Goal: Information Seeking & Learning: Learn about a topic

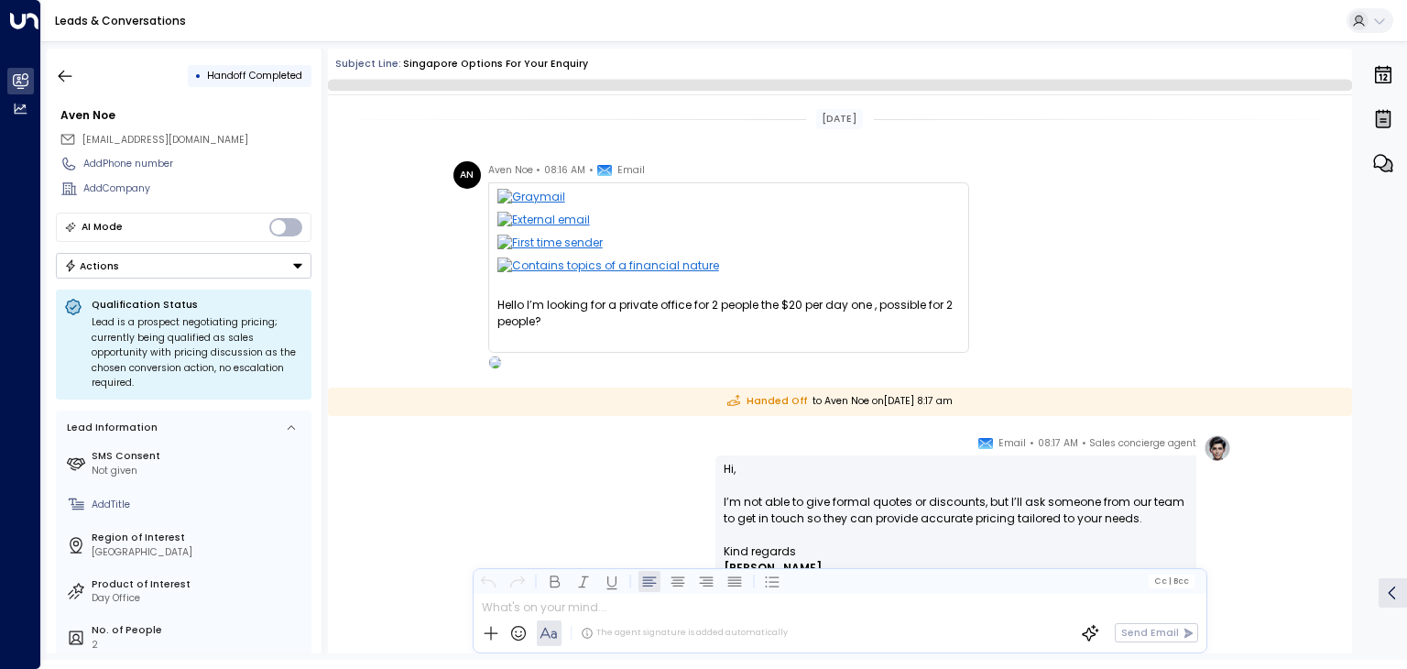
scroll to position [314, 0]
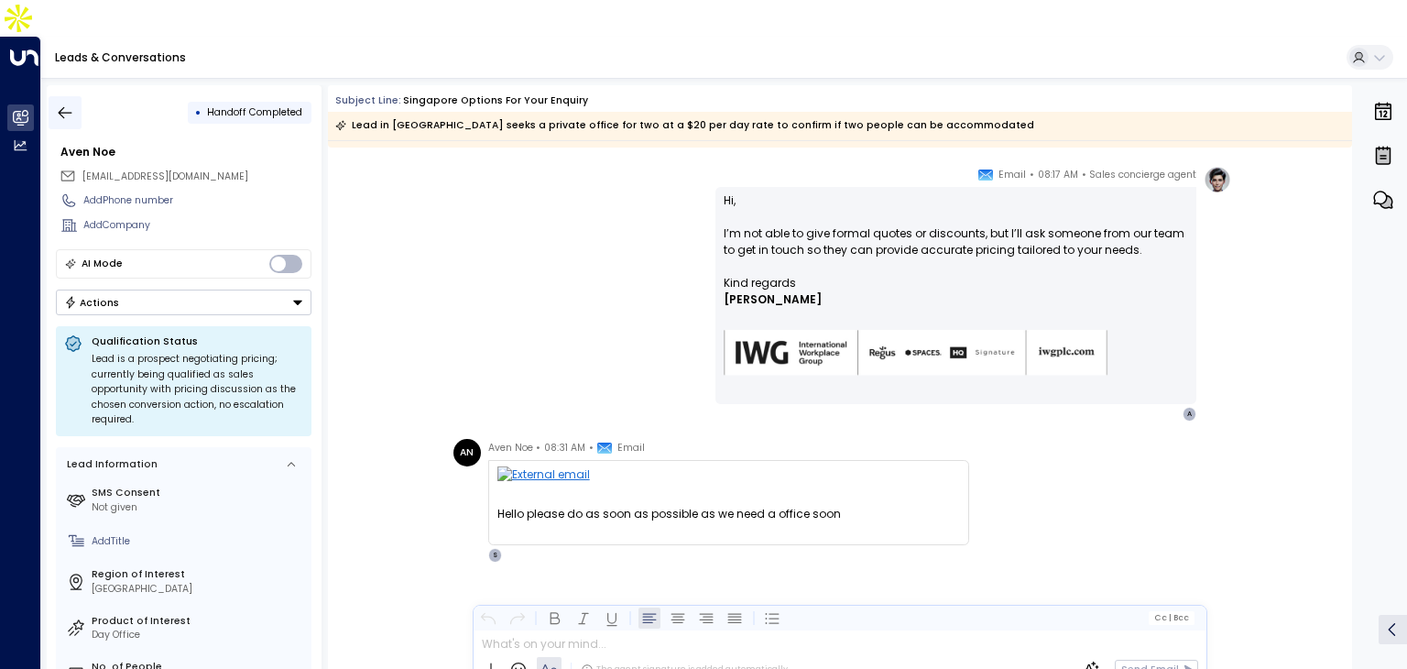
click at [59, 104] on icon "button" at bounding box center [65, 113] width 18 height 18
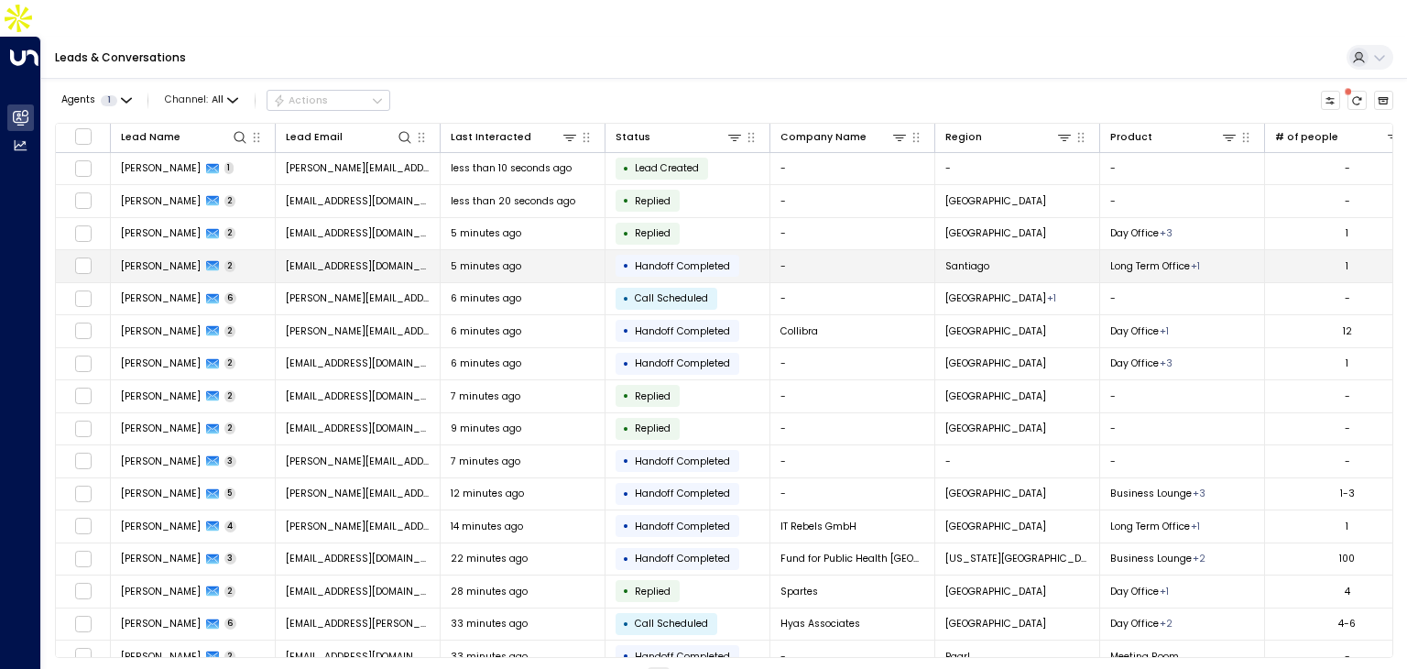
click at [201, 259] on span "Magdalena Labarca" at bounding box center [161, 266] width 80 height 14
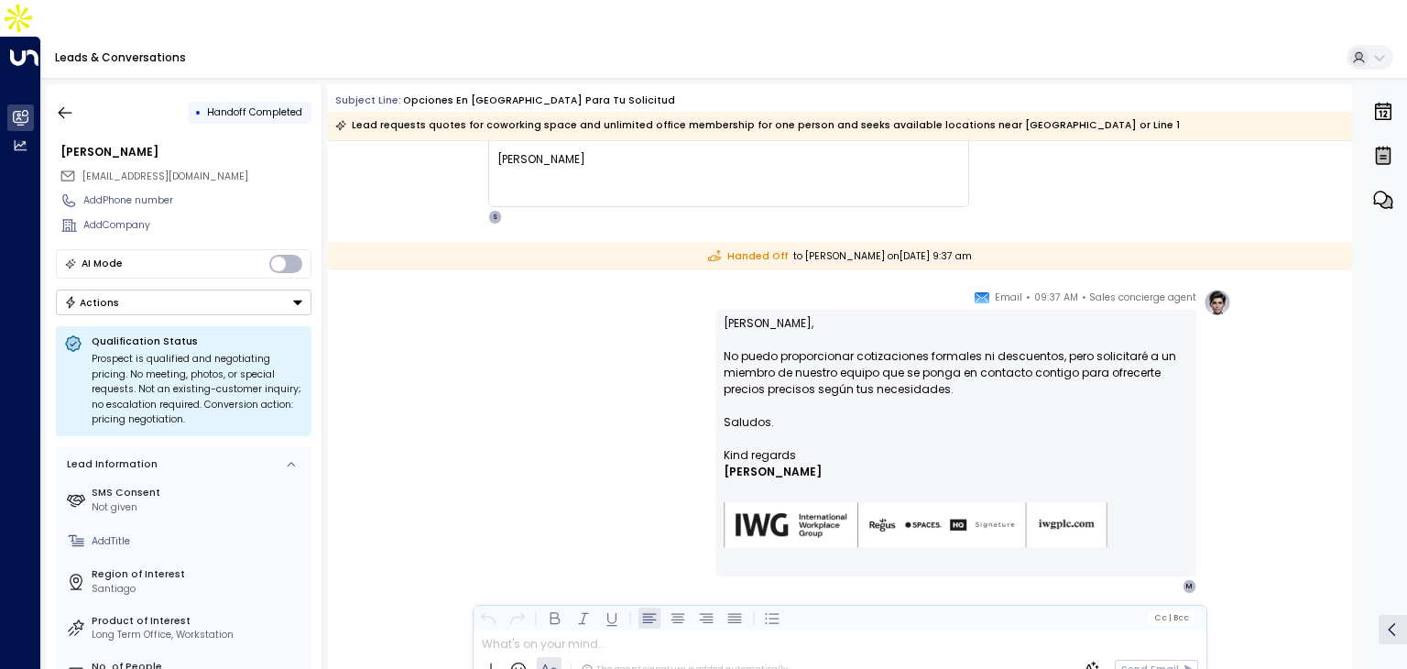
scroll to position [293, 0]
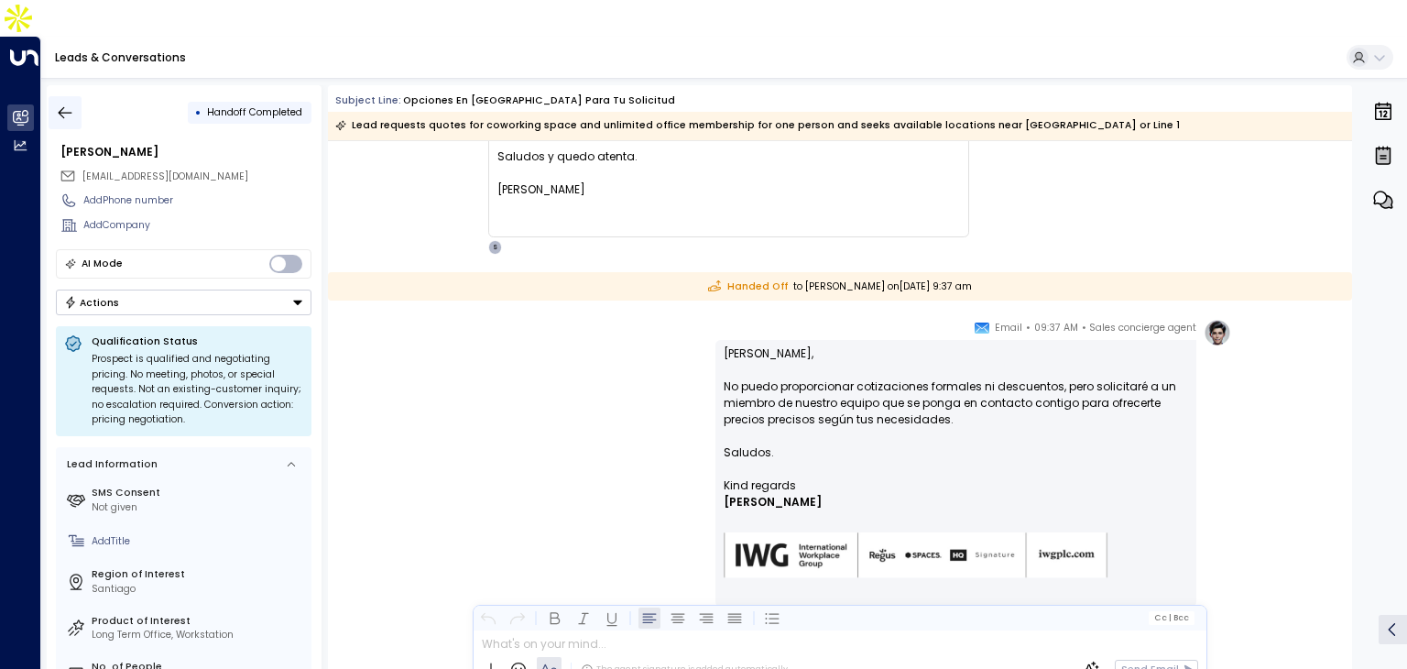
click at [59, 104] on icon "button" at bounding box center [65, 113] width 18 height 18
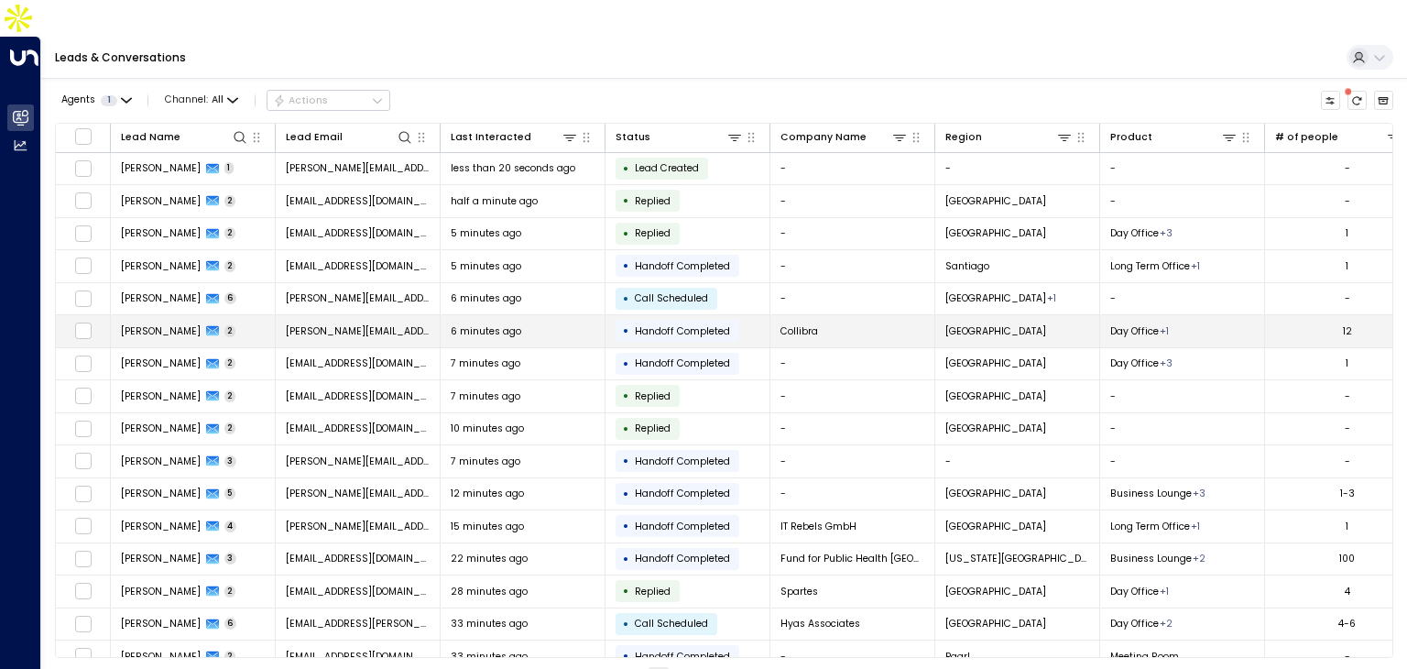
click at [251, 315] on td "Sergio Fidalgo 2" at bounding box center [193, 331] width 165 height 32
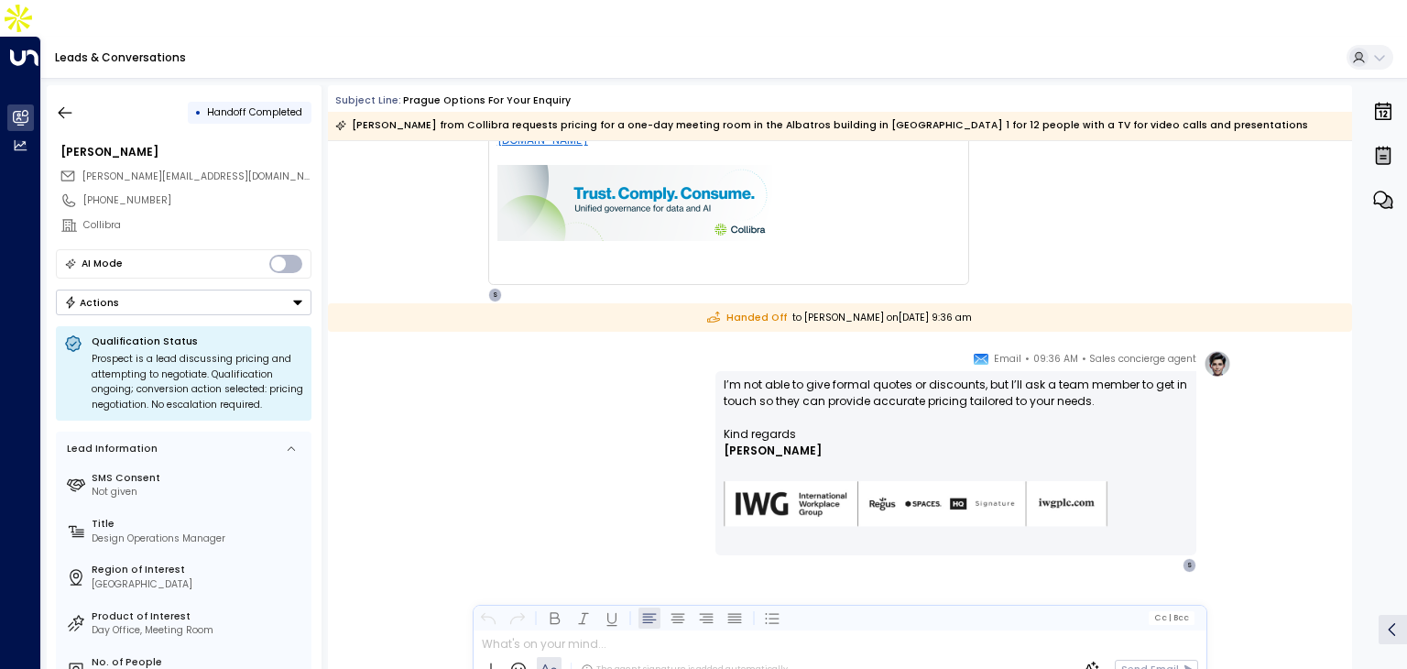
scroll to position [539, 0]
click at [70, 96] on button "button" at bounding box center [65, 112] width 33 height 33
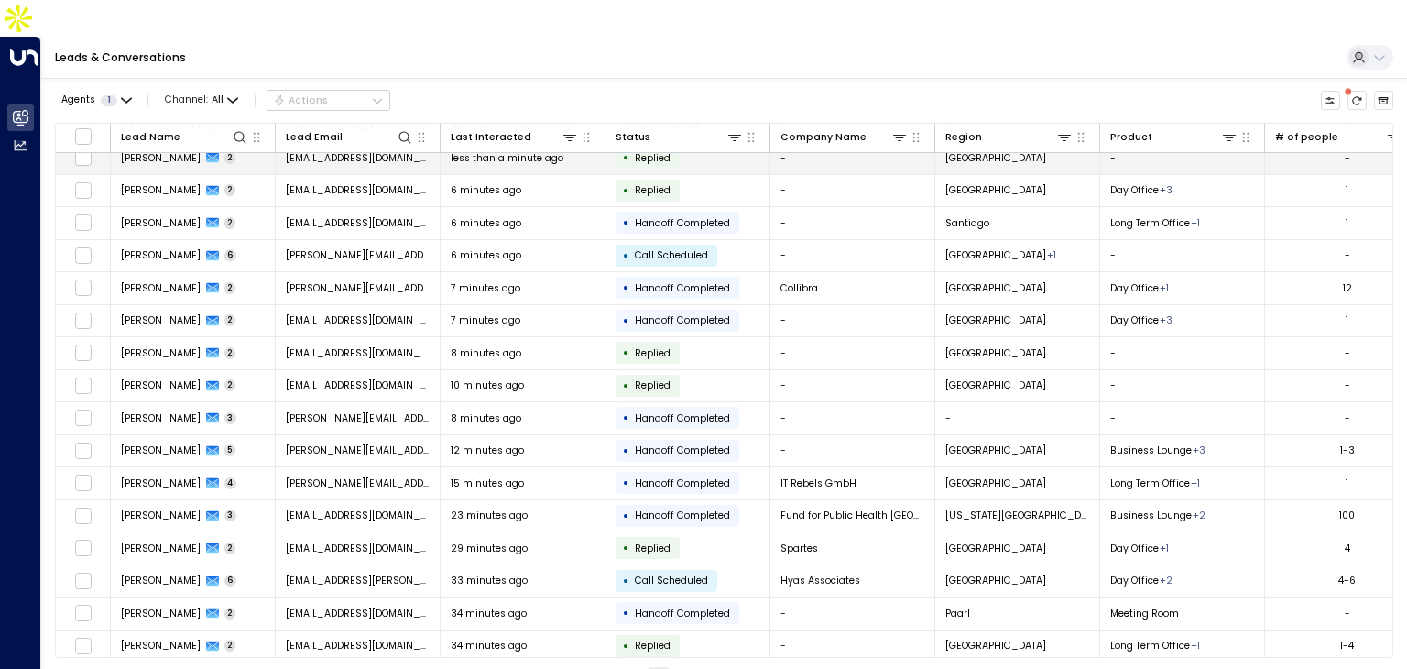
scroll to position [103, 0]
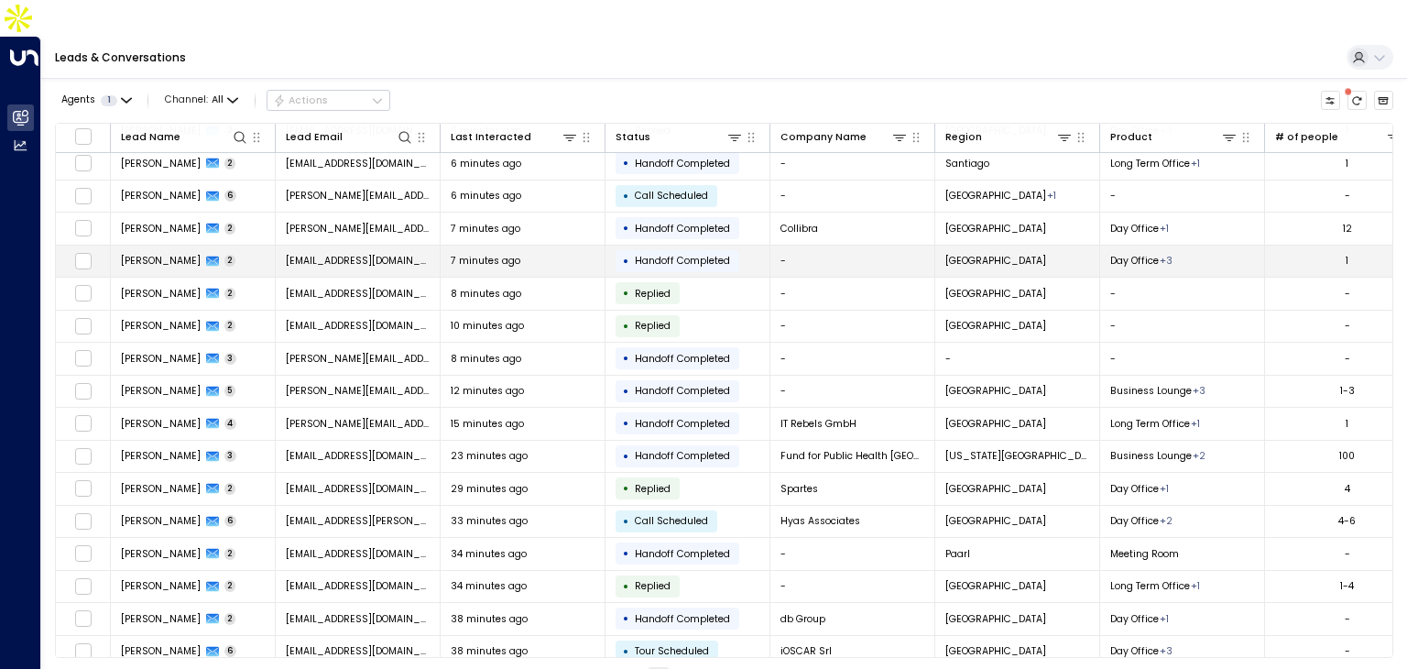
click at [228, 246] on td "Lauren White 2" at bounding box center [193, 262] width 165 height 32
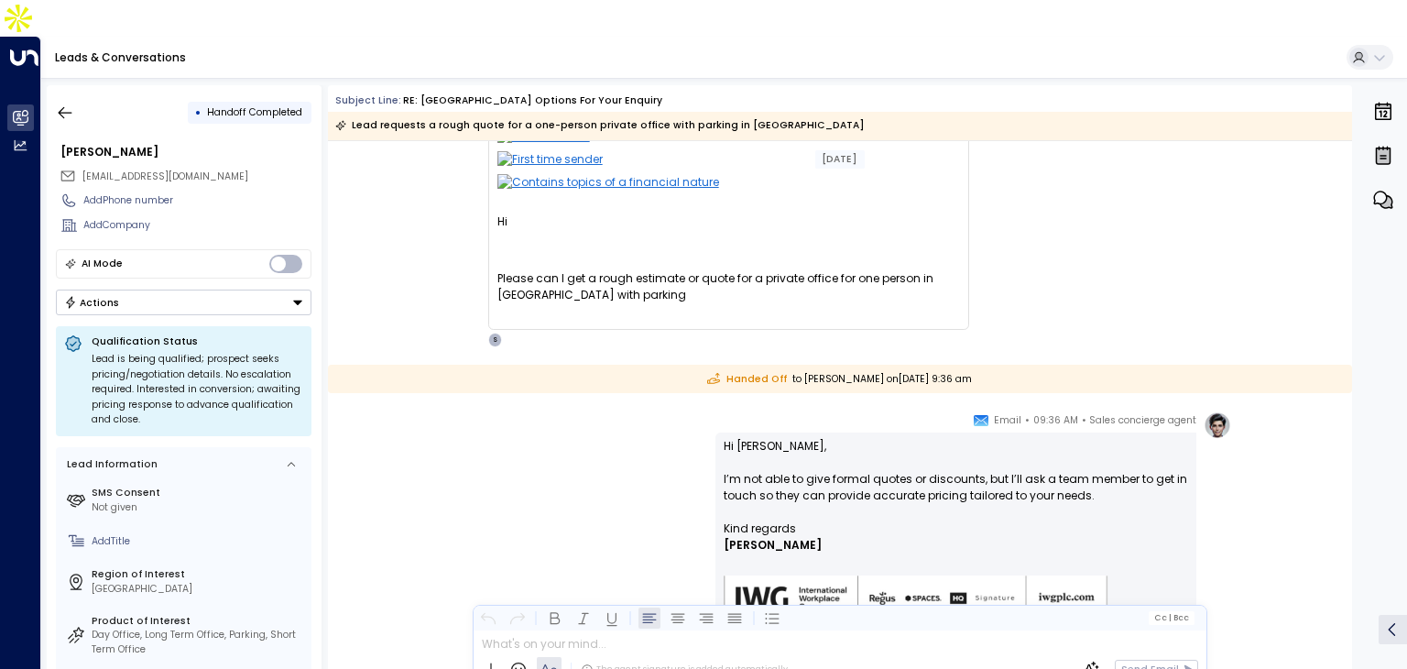
scroll to position [106, 0]
click at [63, 96] on button "button" at bounding box center [65, 112] width 33 height 33
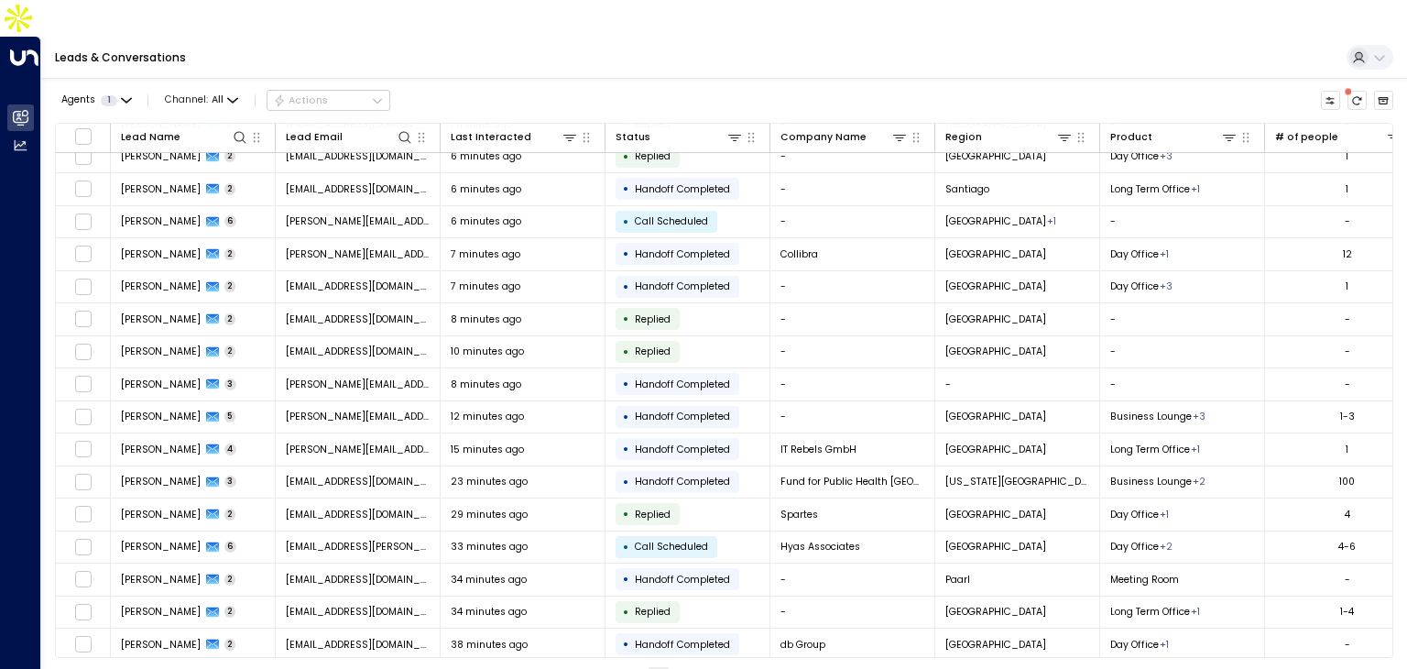
scroll to position [77, 0]
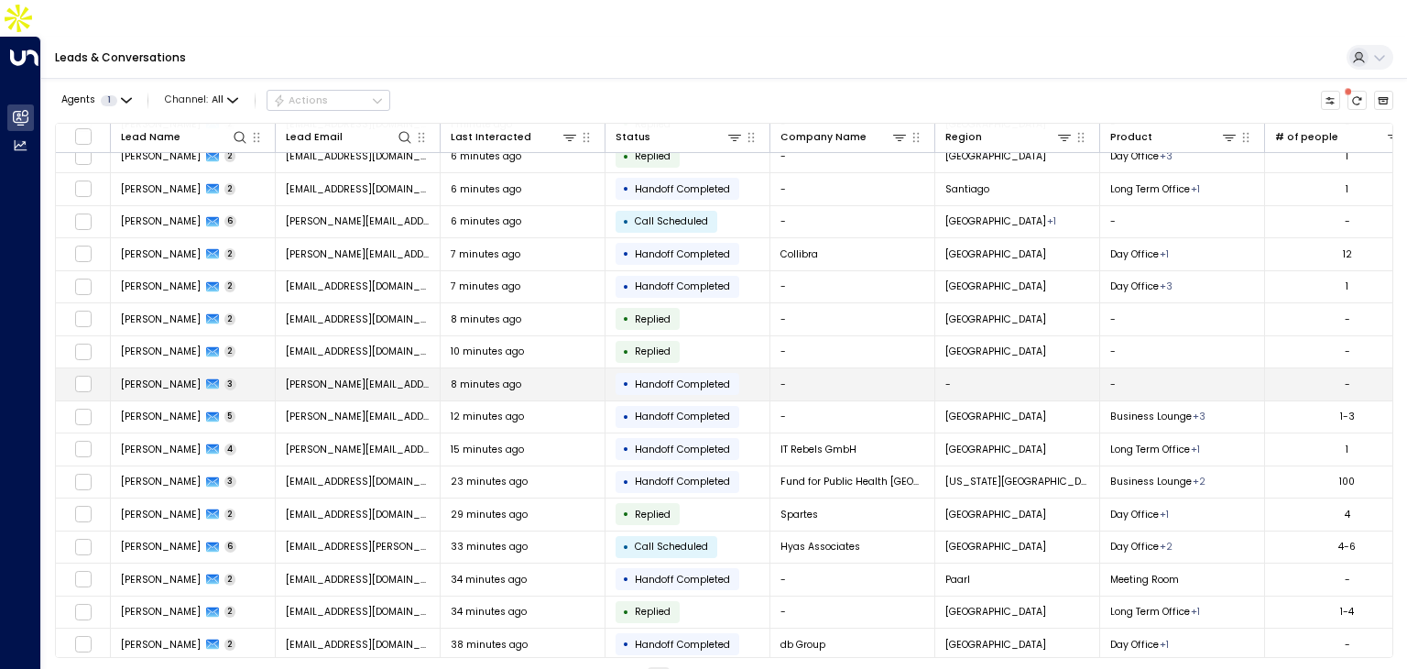
click at [224, 378] on span "3" at bounding box center [230, 384] width 13 height 12
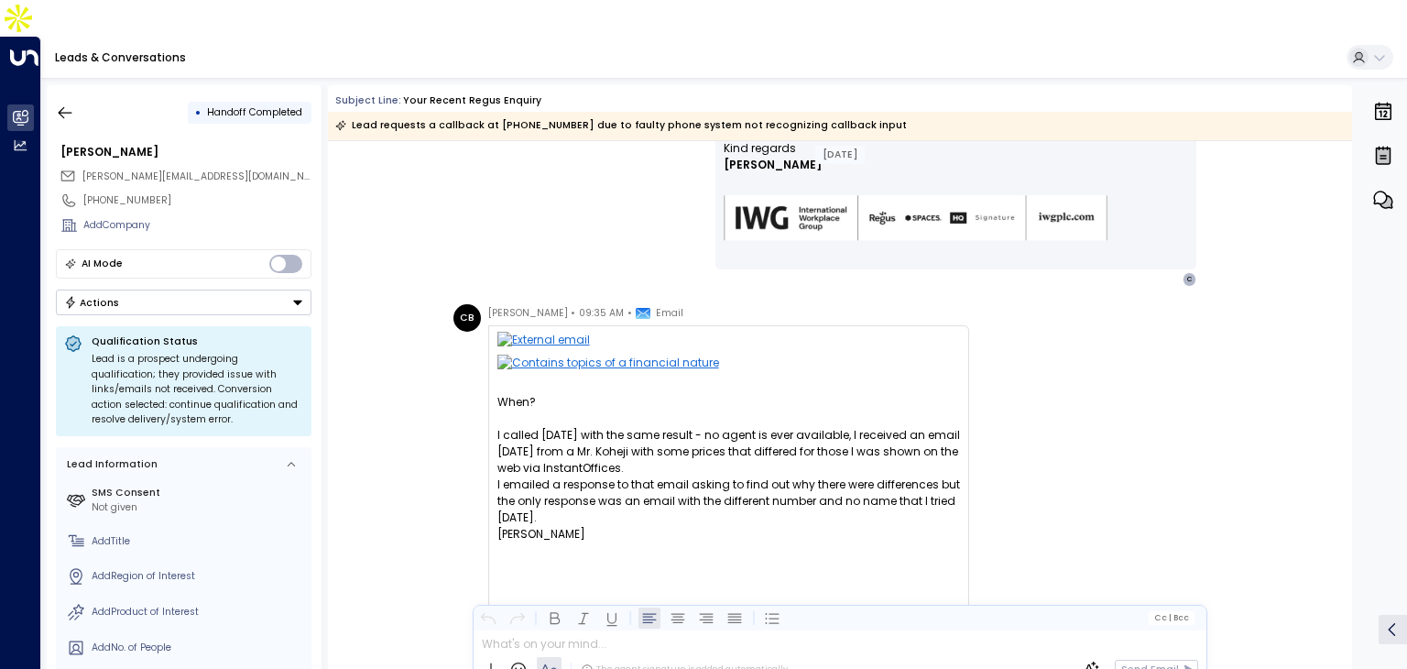
scroll to position [385, 0]
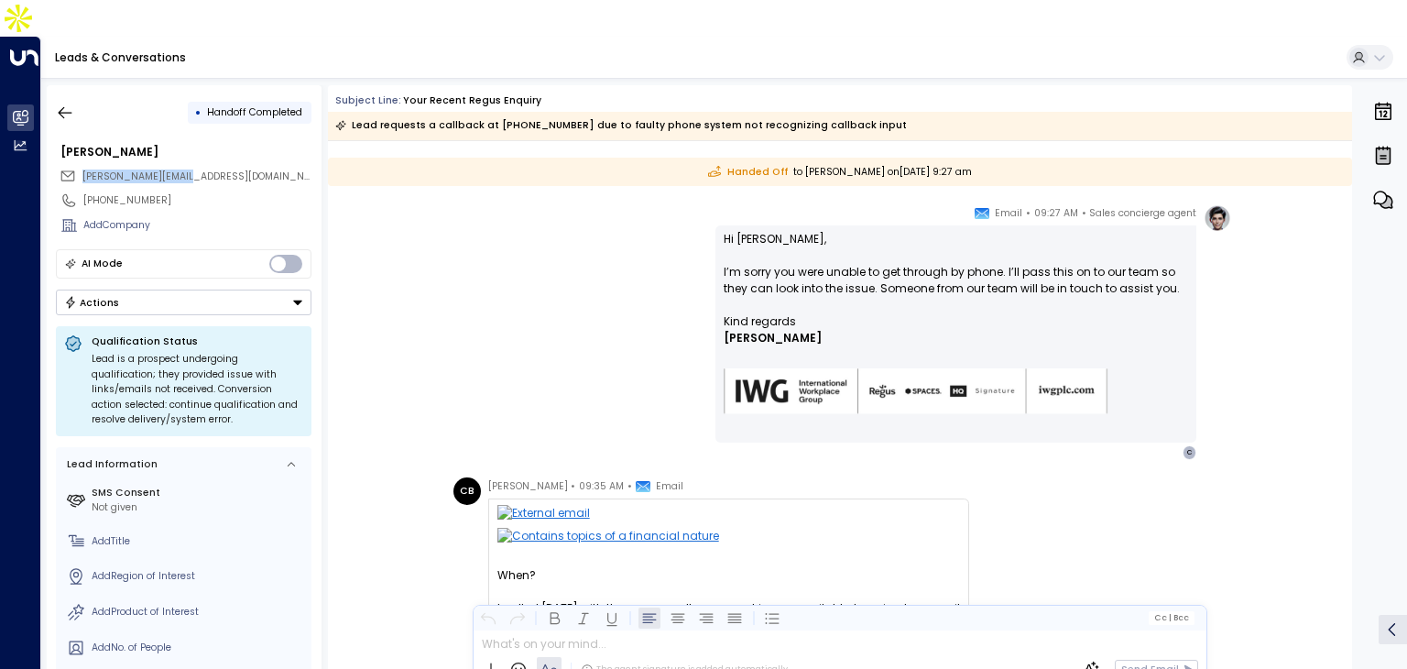
drag, startPoint x: 202, startPoint y: 137, endPoint x: 82, endPoint y: 133, distance: 120.1
click at [82, 165] on div "chris@braggsfam.com" at bounding box center [186, 176] width 252 height 23
copy span "chris@braggsfam.com"
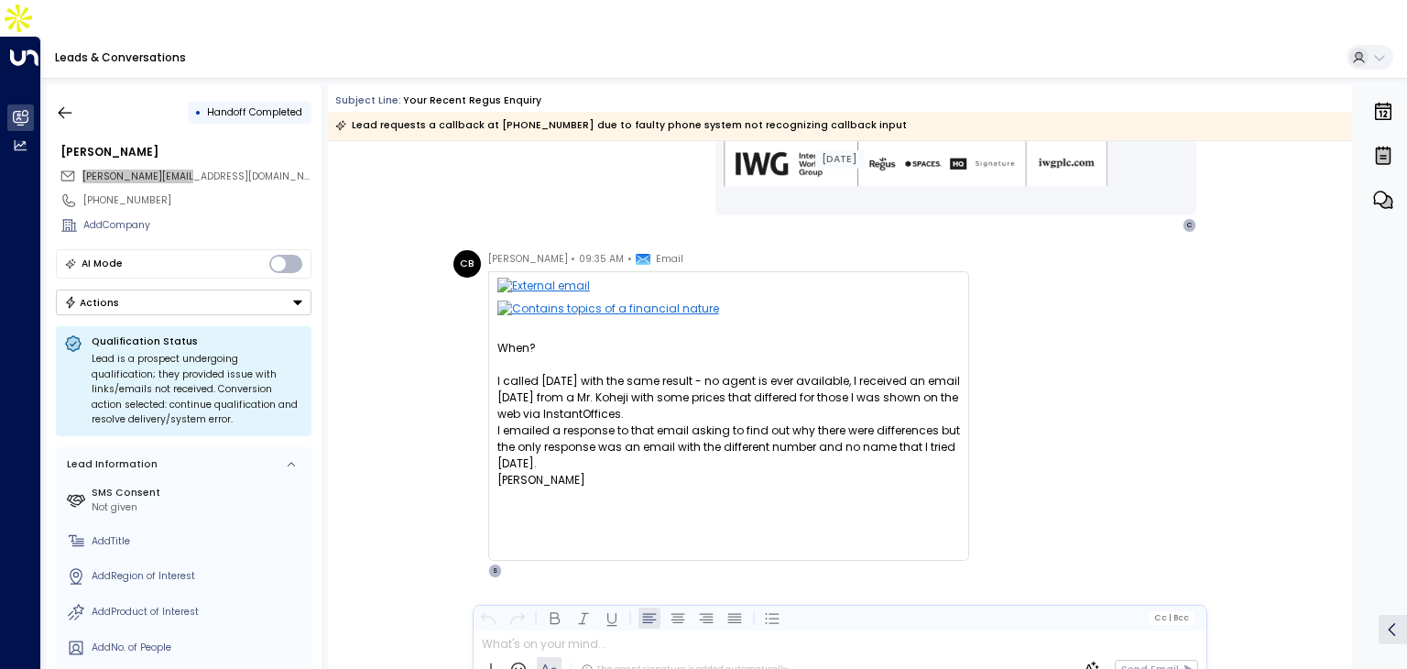
scroll to position [638, 0]
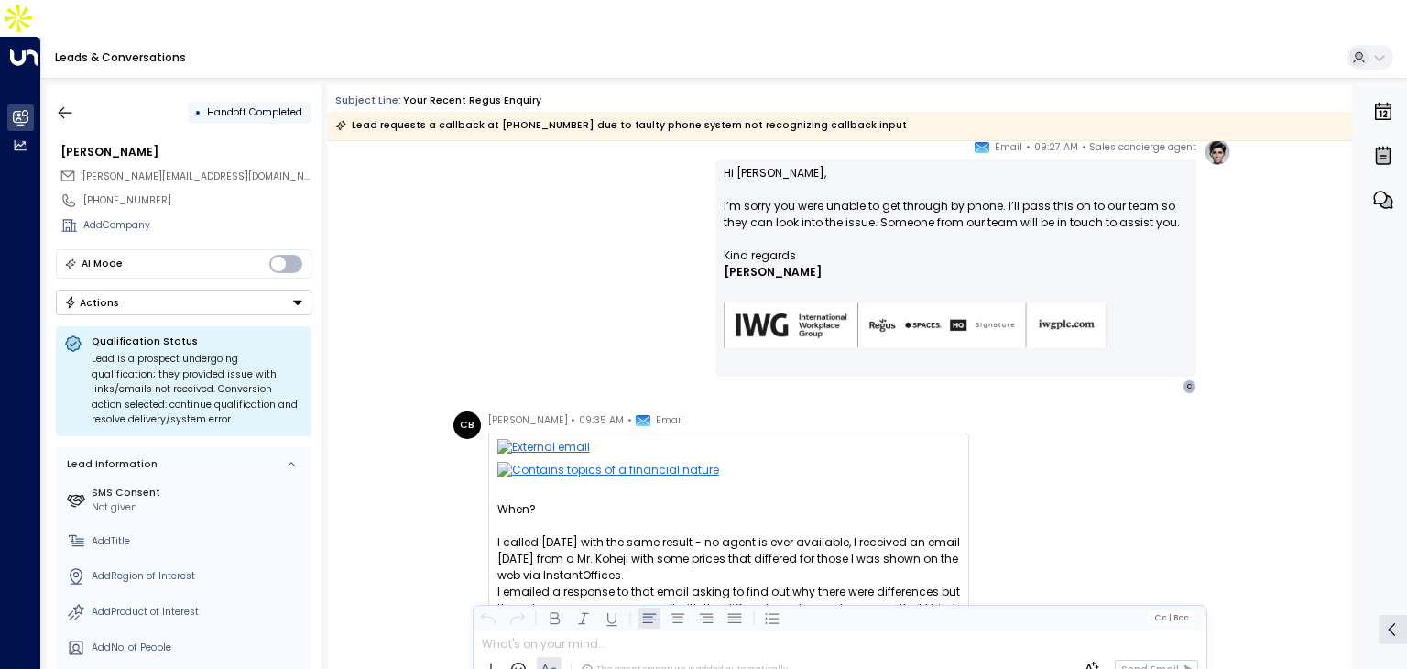
click at [520, 265] on div "Sales concierge agent • 09:27 AM • Email Hi Chris, I’m sorry you were unable to…" at bounding box center [839, 266] width 783 height 256
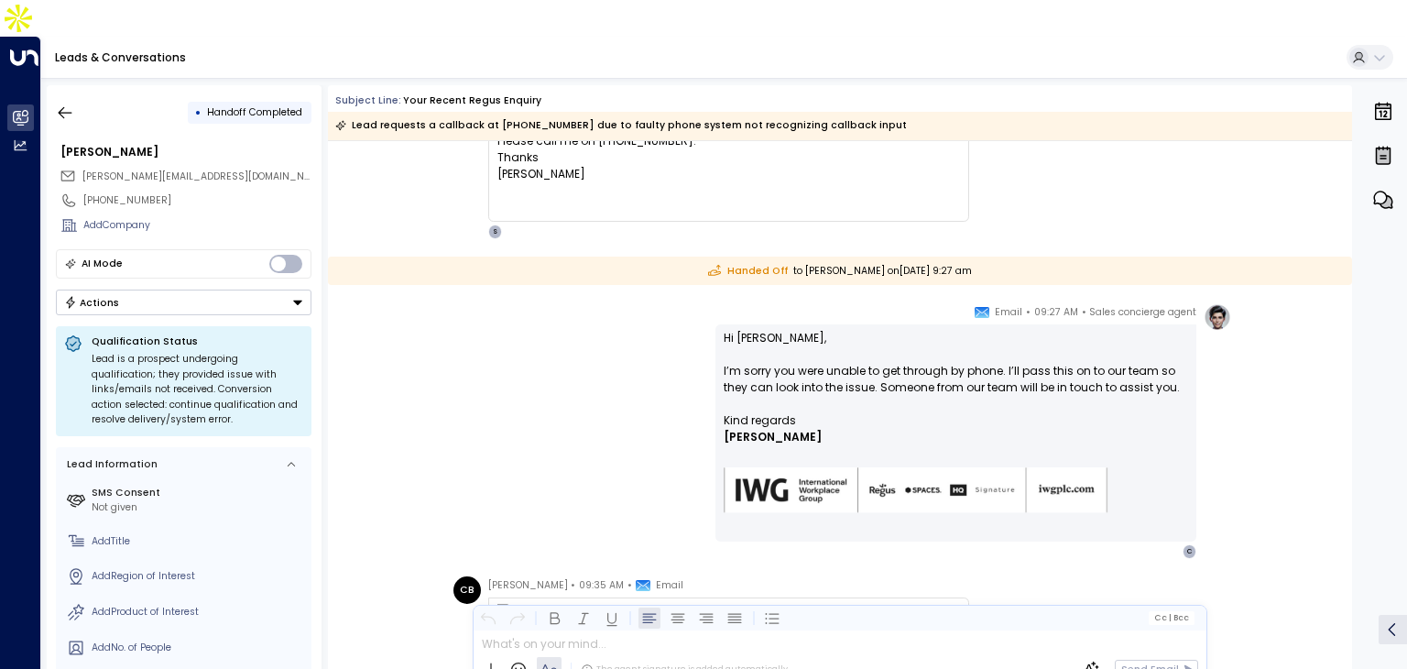
scroll to position [286, 0]
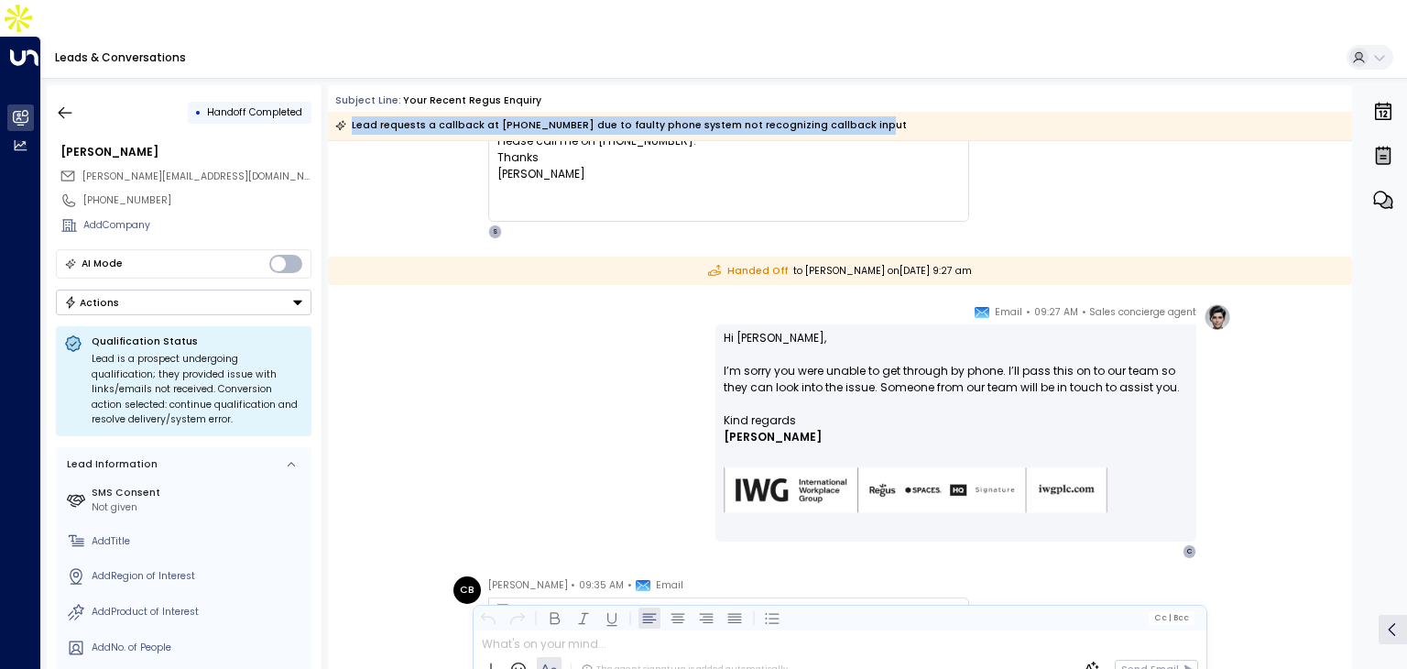
click at [841, 112] on div "Lead requests a callback at +97333863330 due to faulty phone system not recogni…" at bounding box center [840, 126] width 1024 height 28
copy div "Lead requests a callback at +97333863330 due to faulty phone system not recogni…"
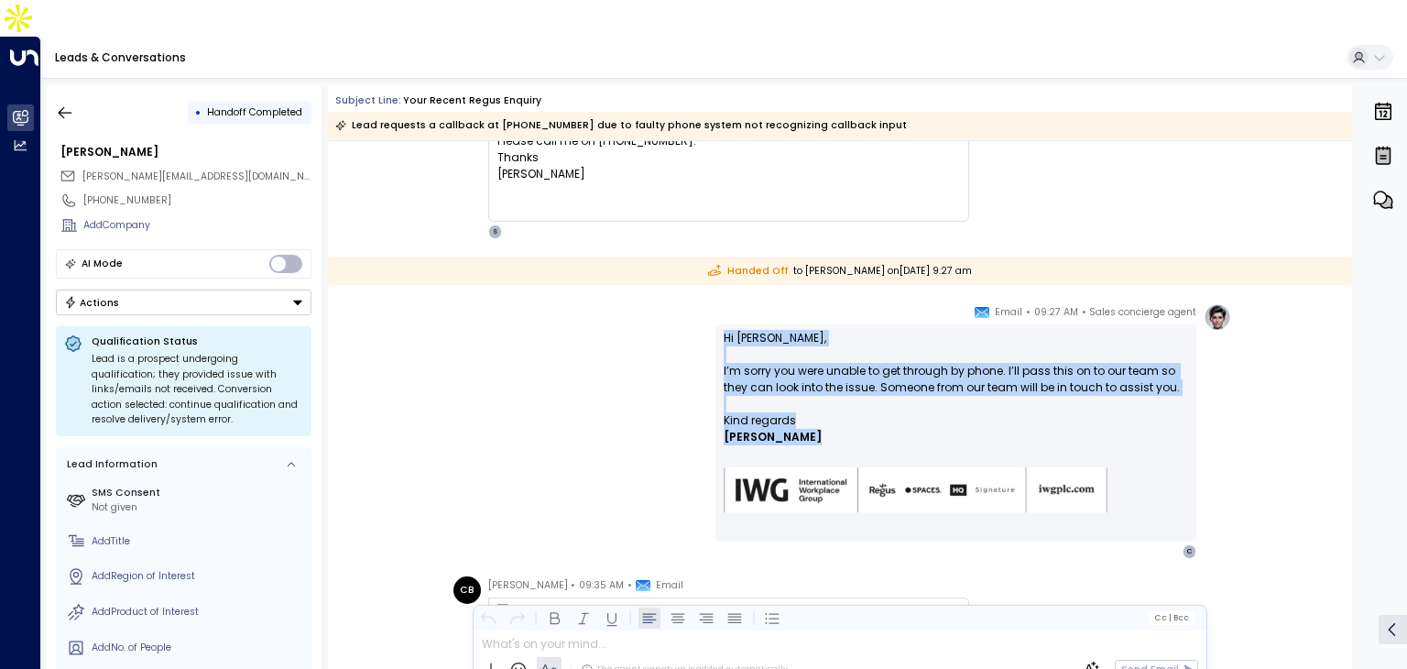
drag, startPoint x: 718, startPoint y: 296, endPoint x: 809, endPoint y: 399, distance: 137.6
click at [809, 399] on div "Hi Chris, I’m sorry you were unable to get through by phone. I’ll pass this on …" at bounding box center [956, 432] width 481 height 217
copy div "Hi Chris, I’m sorry you were unable to get through by phone. I’ll pass this on …"
click at [342, 332] on div "Sales concierge agent • 09:27 AM • Email Hi Chris, I’m sorry you were unable to…" at bounding box center [840, 431] width 1024 height 256
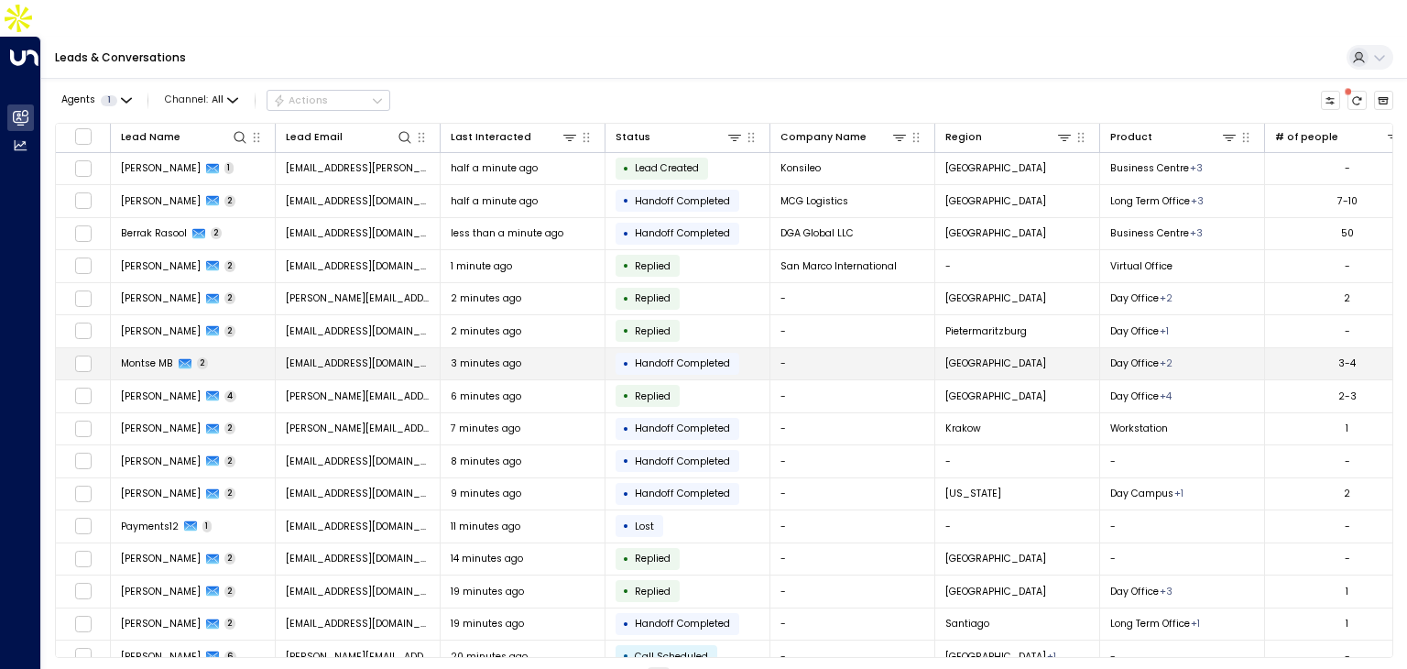
click at [402, 348] on td "montse.mbordonau@gmail.com" at bounding box center [358, 364] width 165 height 32
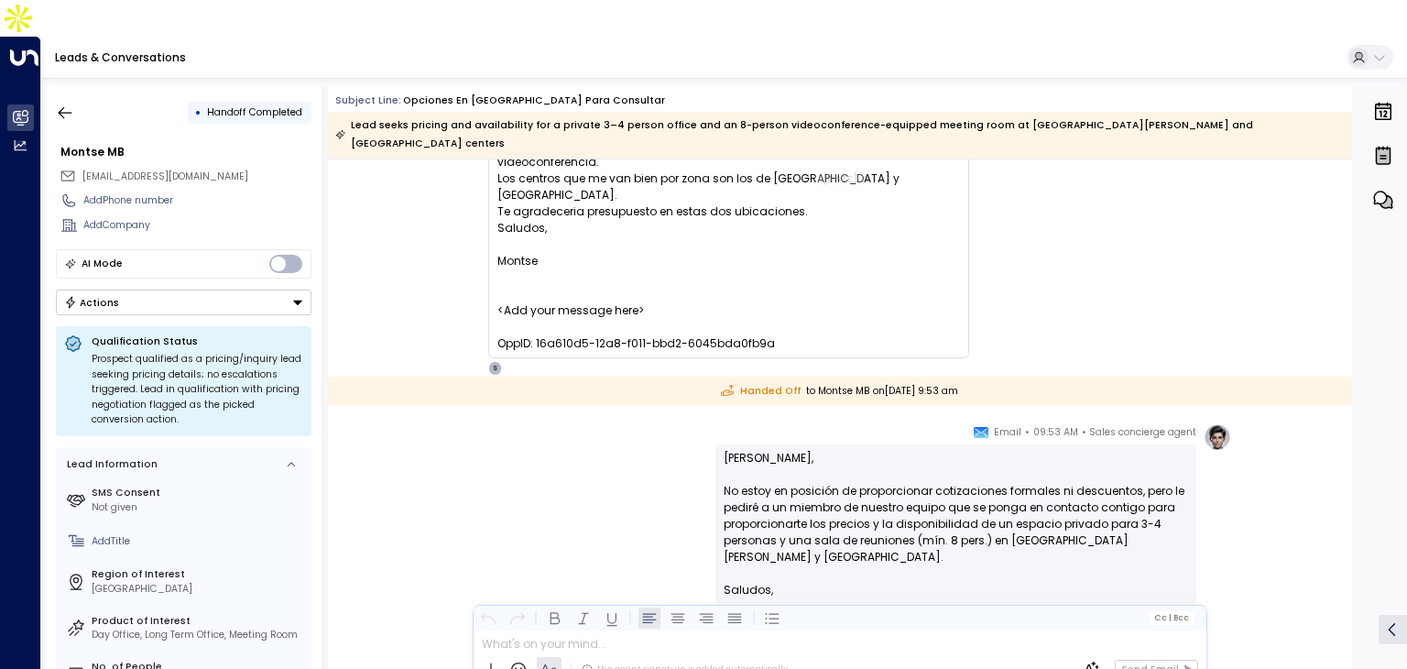
scroll to position [307, 0]
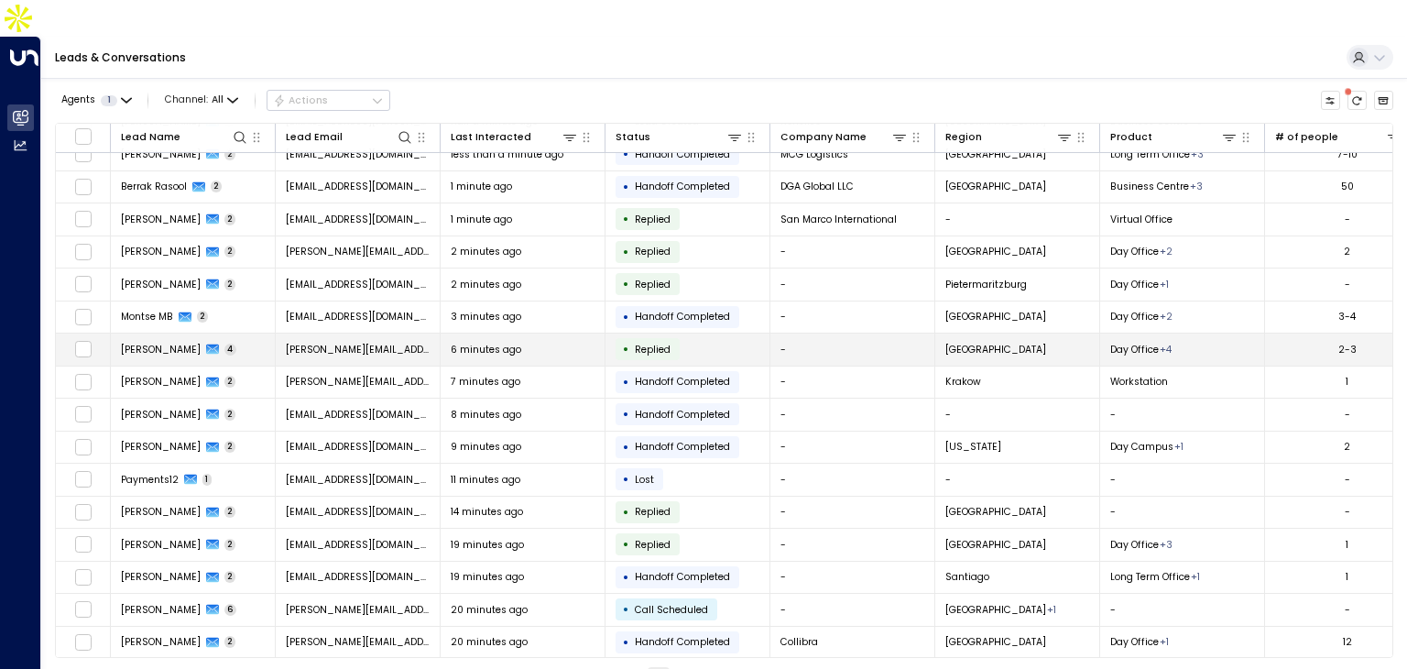
scroll to position [48, 0]
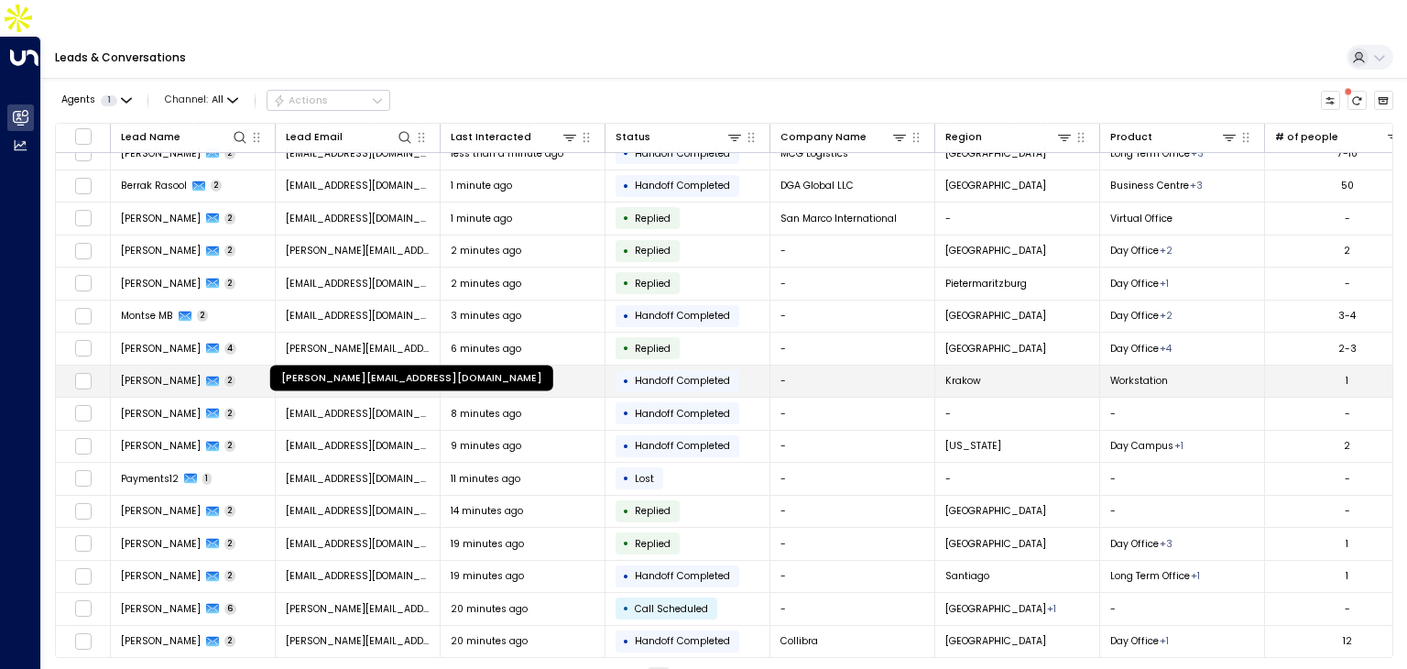
click at [374, 374] on span "andrzej.kokoszka@outlook.com" at bounding box center [358, 381] width 145 height 14
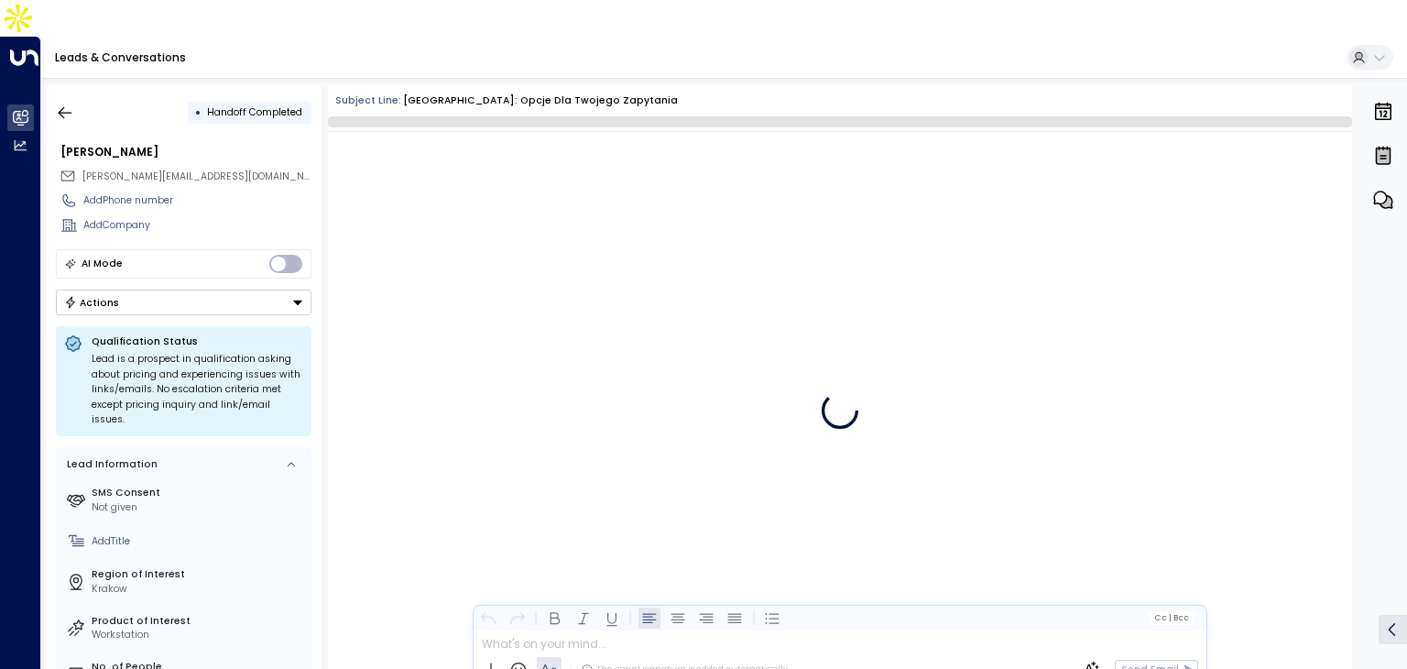
scroll to position [293, 0]
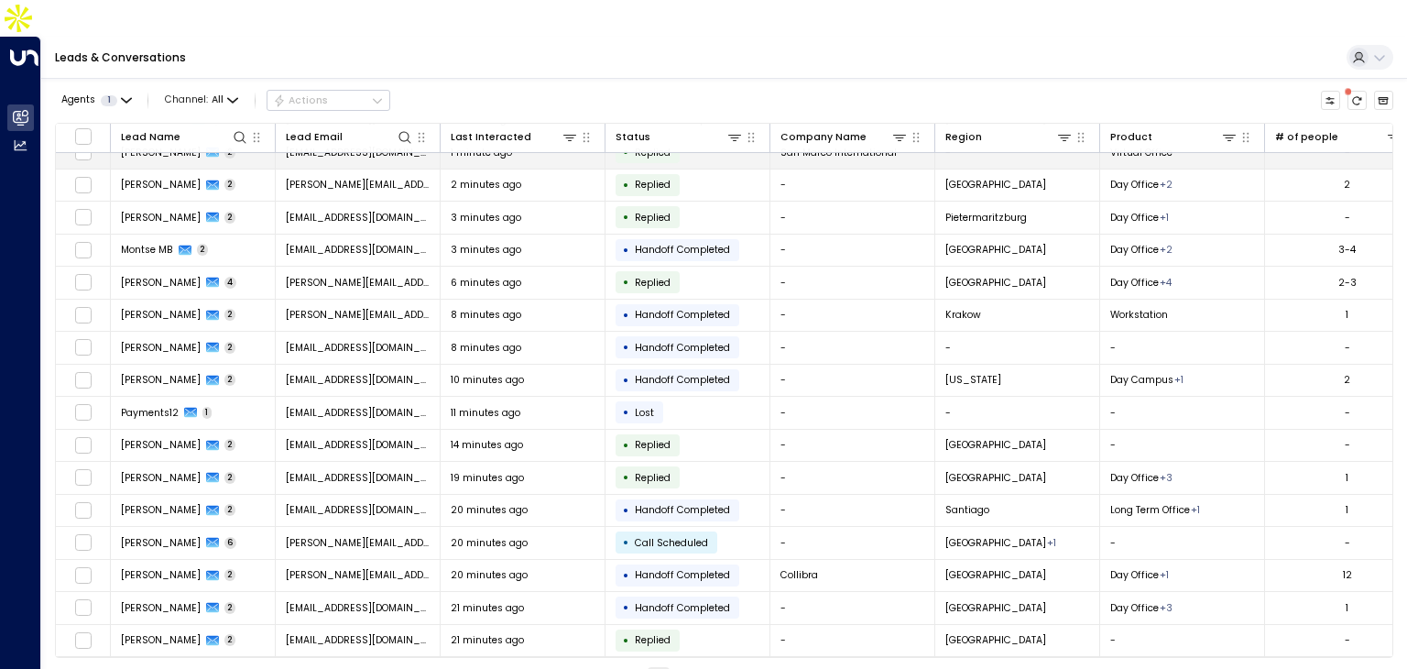
scroll to position [116, 0]
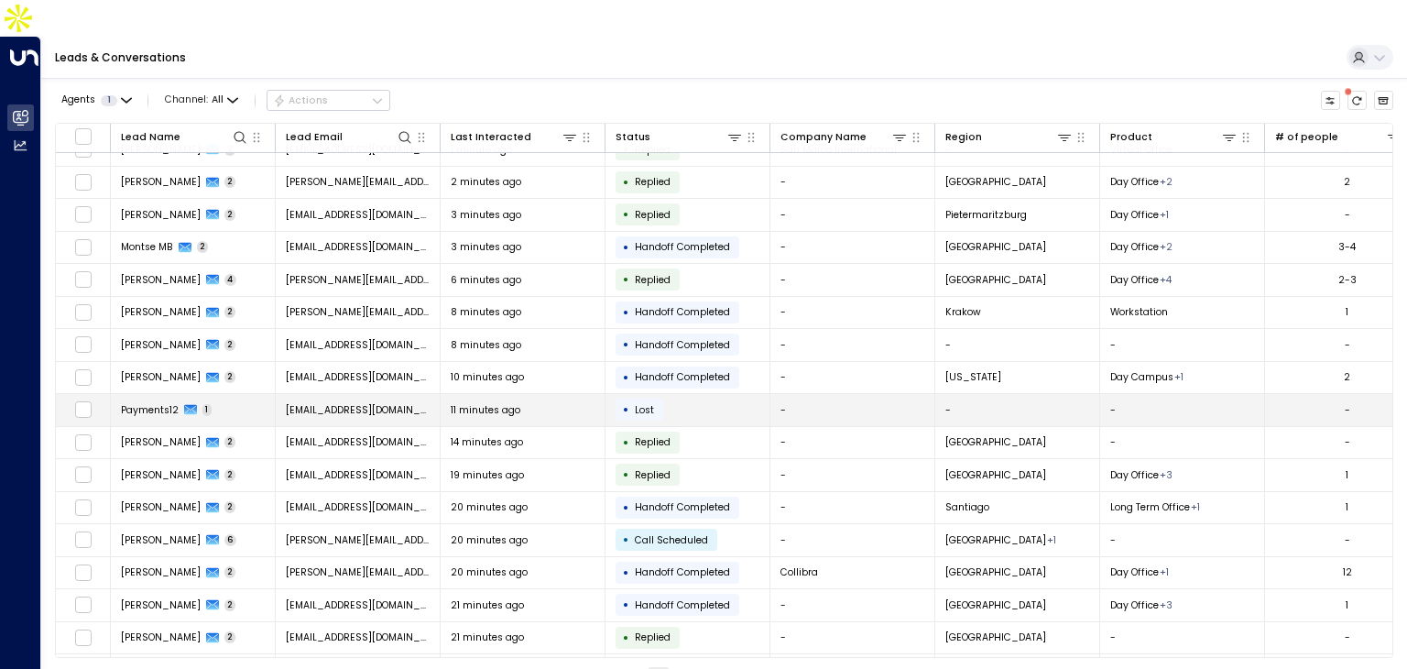
click at [322, 403] on span "payments12@icommserv.me" at bounding box center [358, 410] width 145 height 14
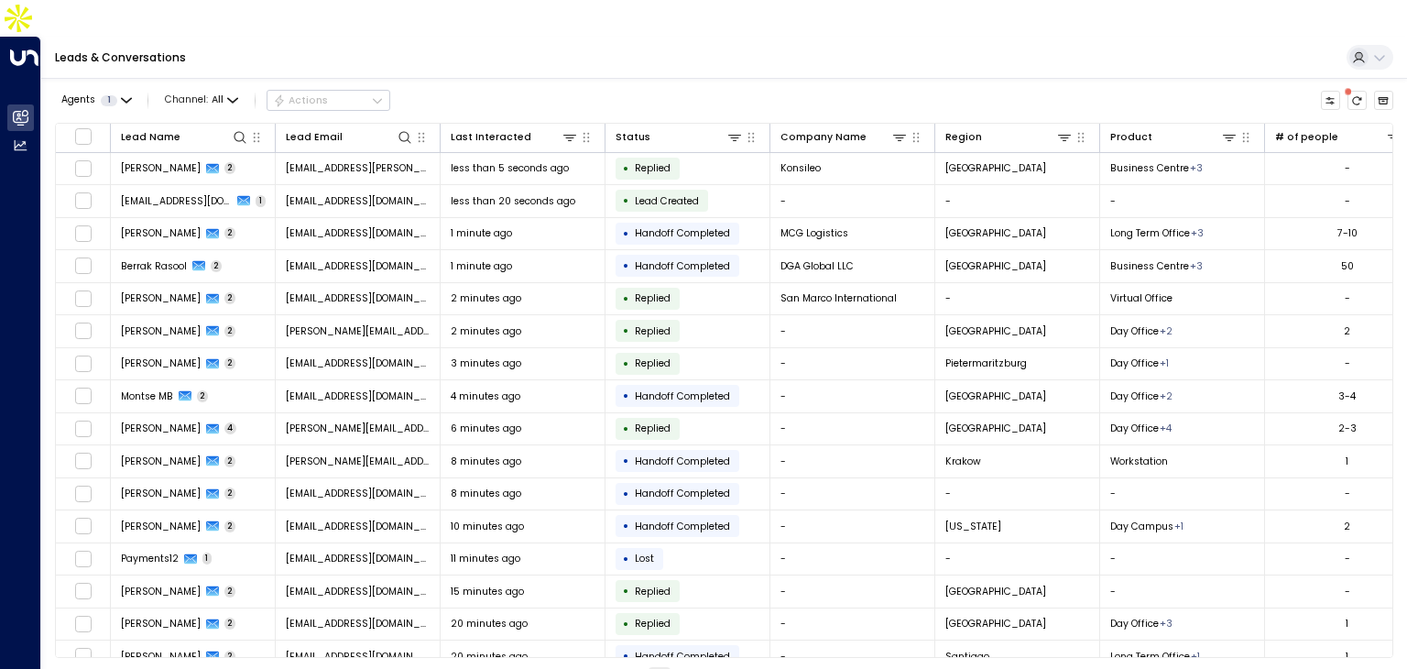
scroll to position [82, 0]
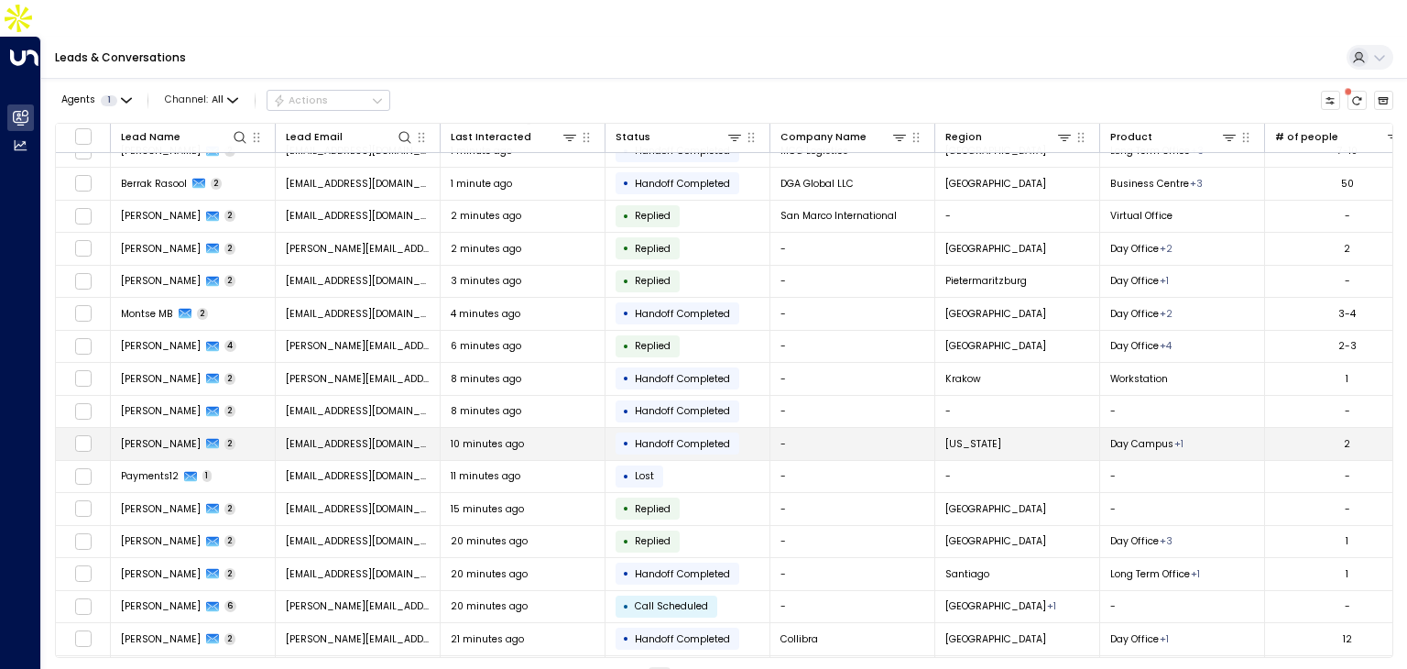
click at [223, 428] on td "Jake Kerr 2" at bounding box center [193, 444] width 165 height 32
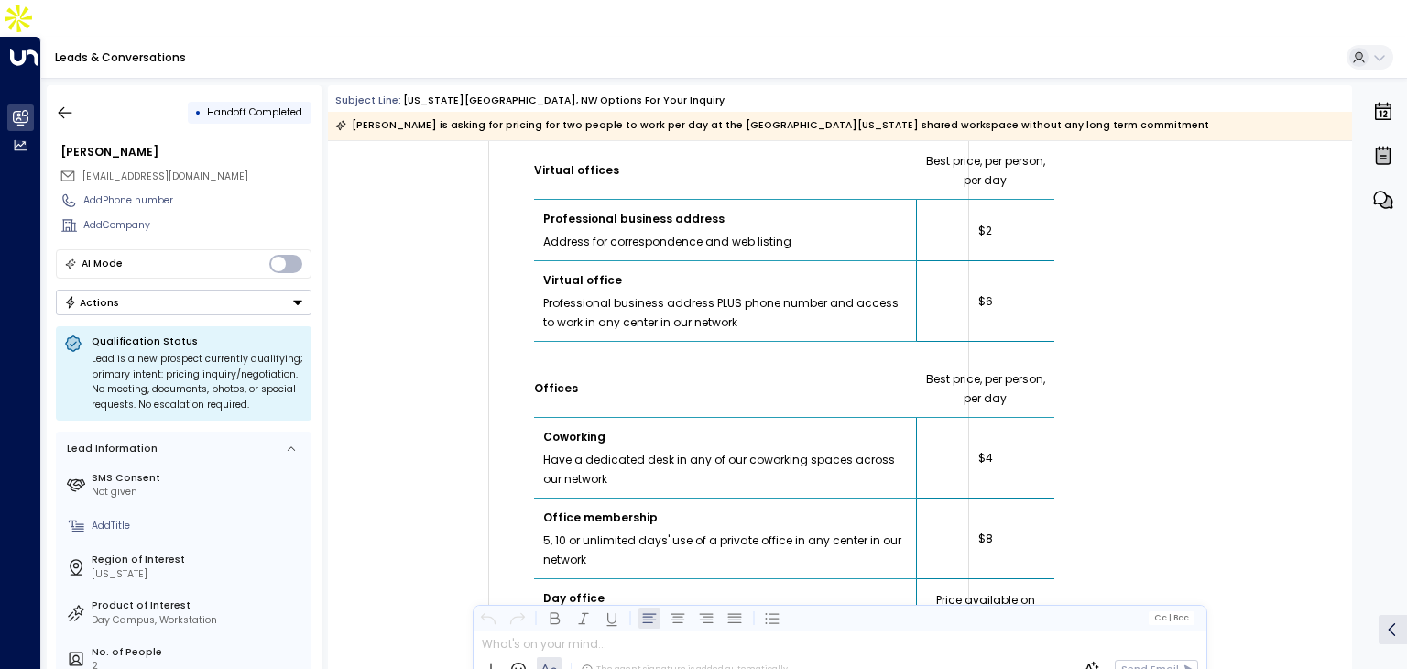
scroll to position [1568, 0]
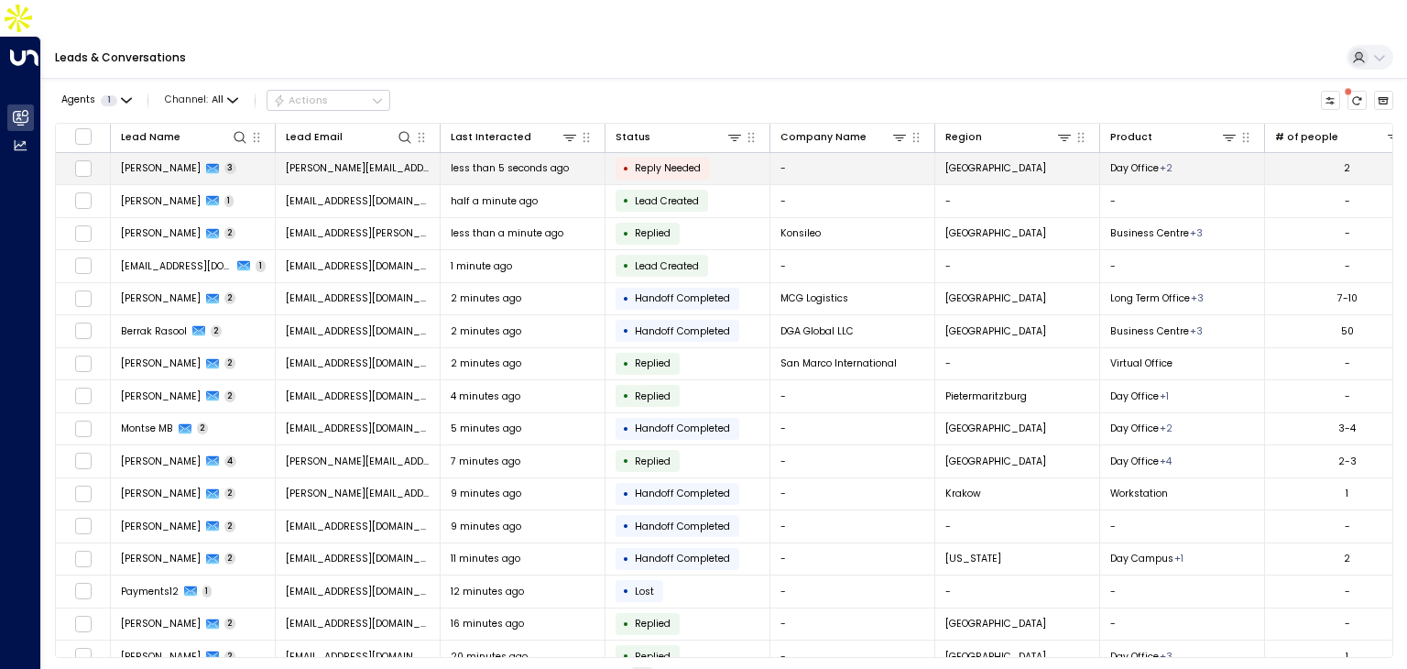
click at [150, 161] on span "Giacomo Ciccarelli" at bounding box center [161, 168] width 80 height 14
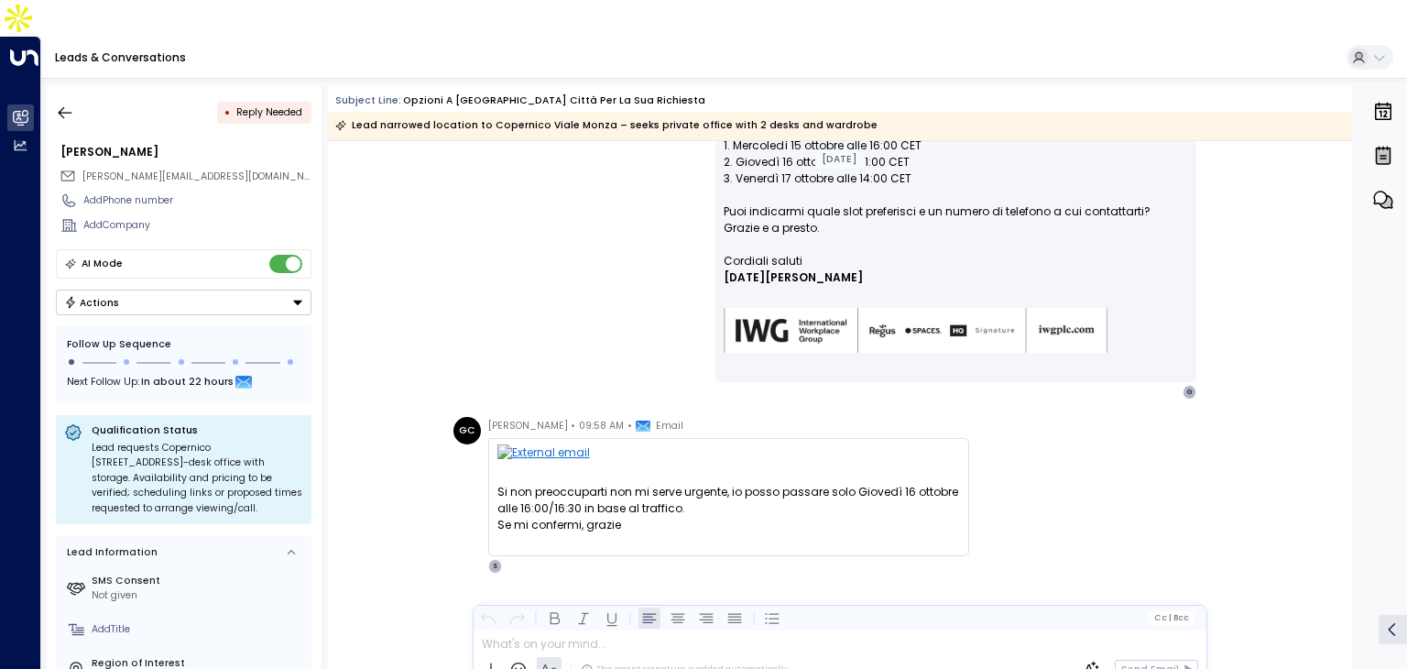
scroll to position [508, 0]
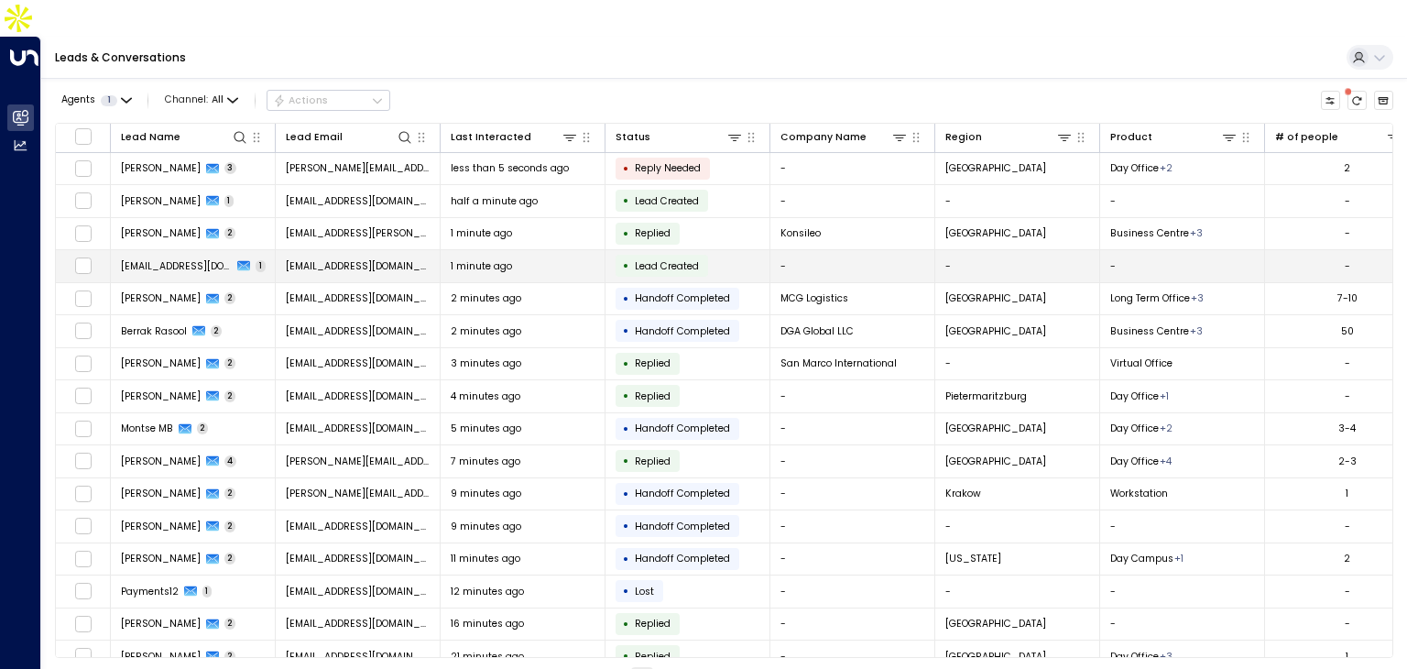
scroll to position [146, 0]
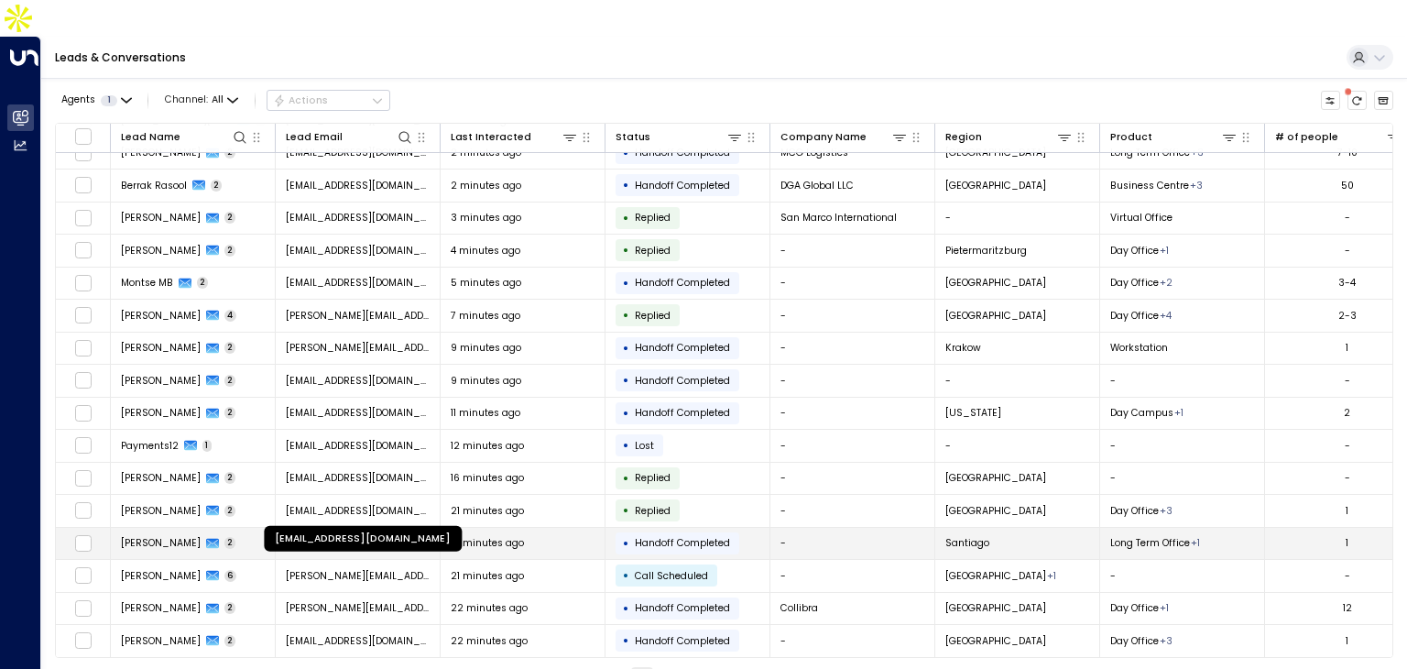
click at [286, 536] on span "magdalenalabarcaw@gmail.com" at bounding box center [358, 543] width 145 height 14
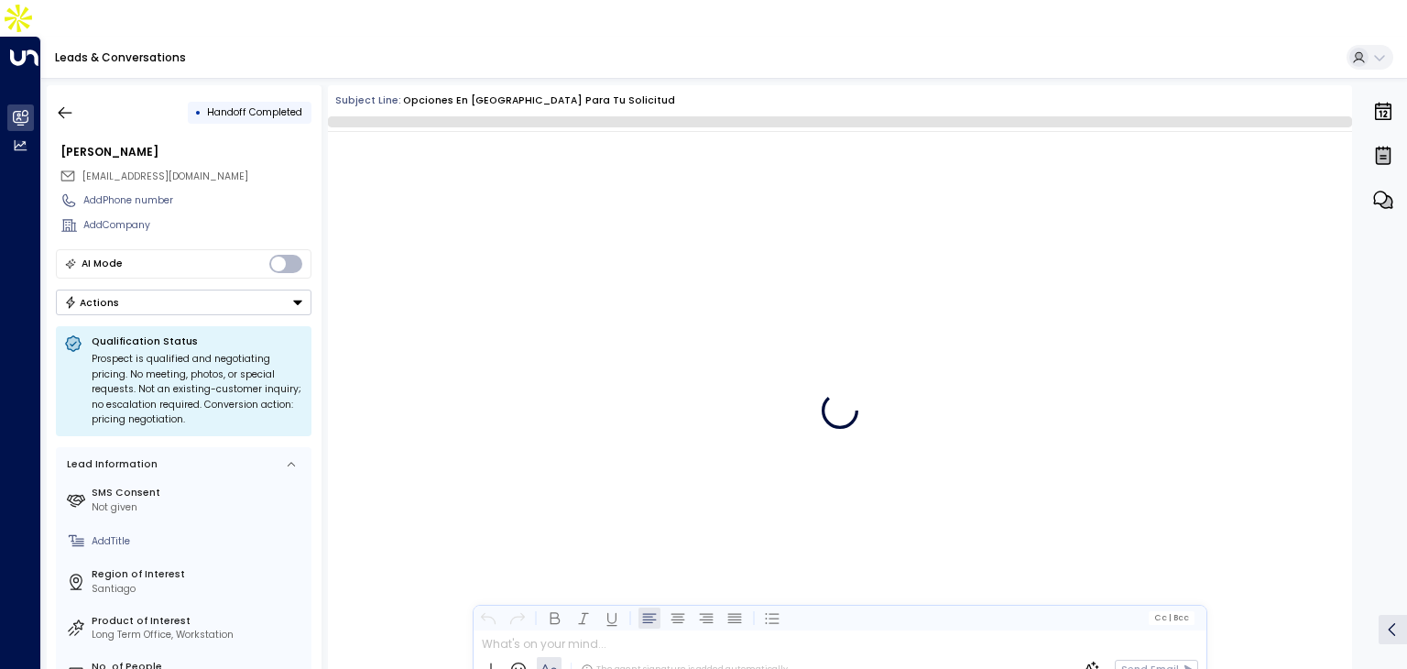
scroll to position [355, 0]
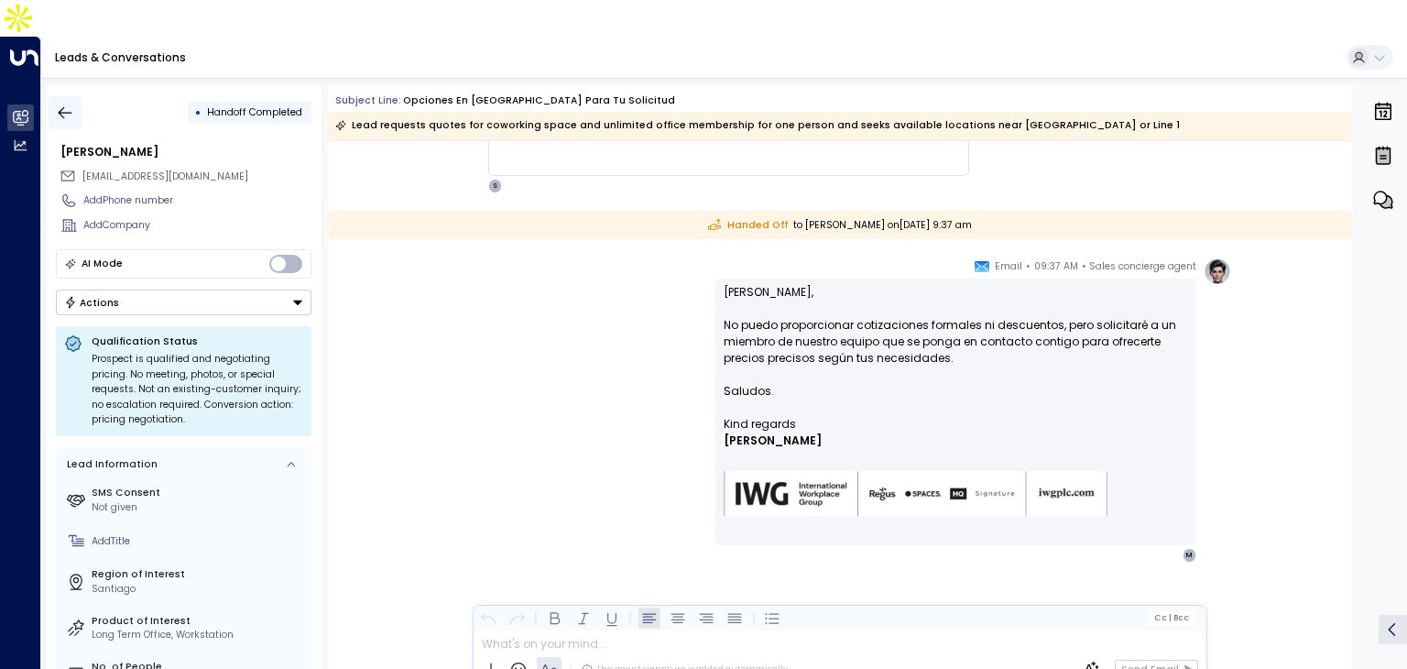
click at [57, 104] on icon "button" at bounding box center [65, 113] width 18 height 18
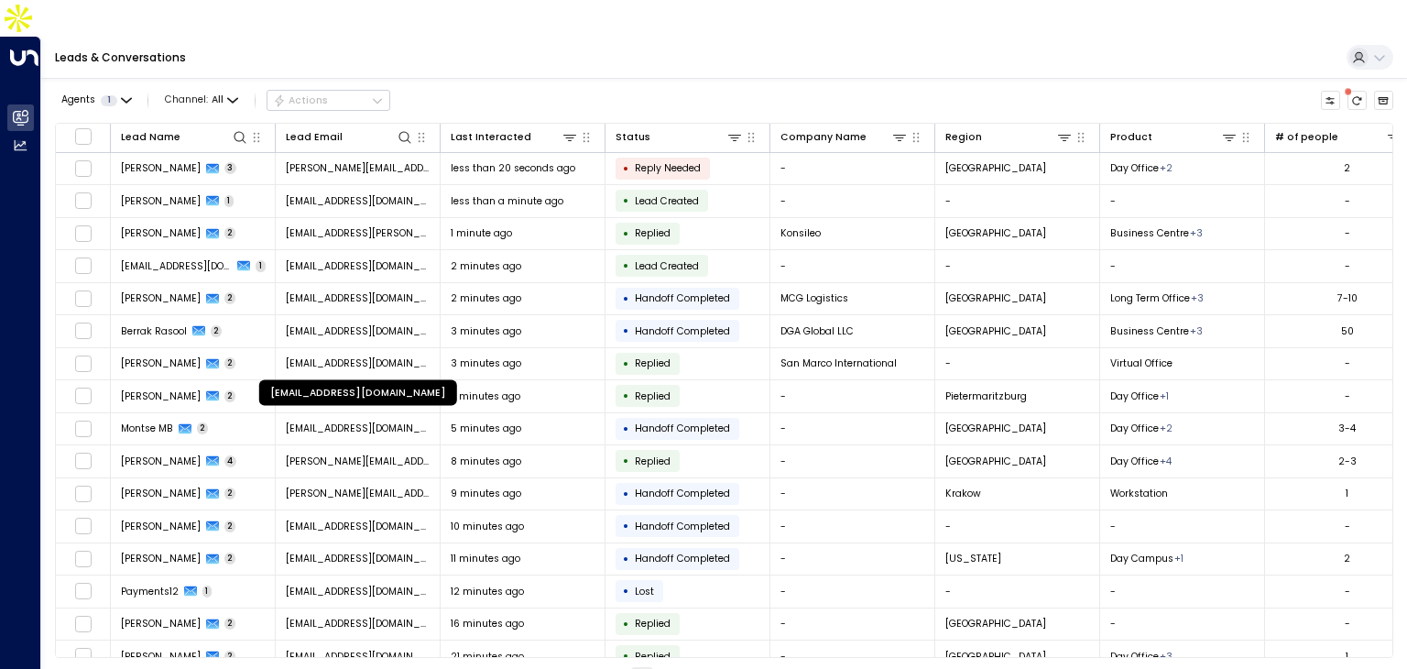
scroll to position [146, 0]
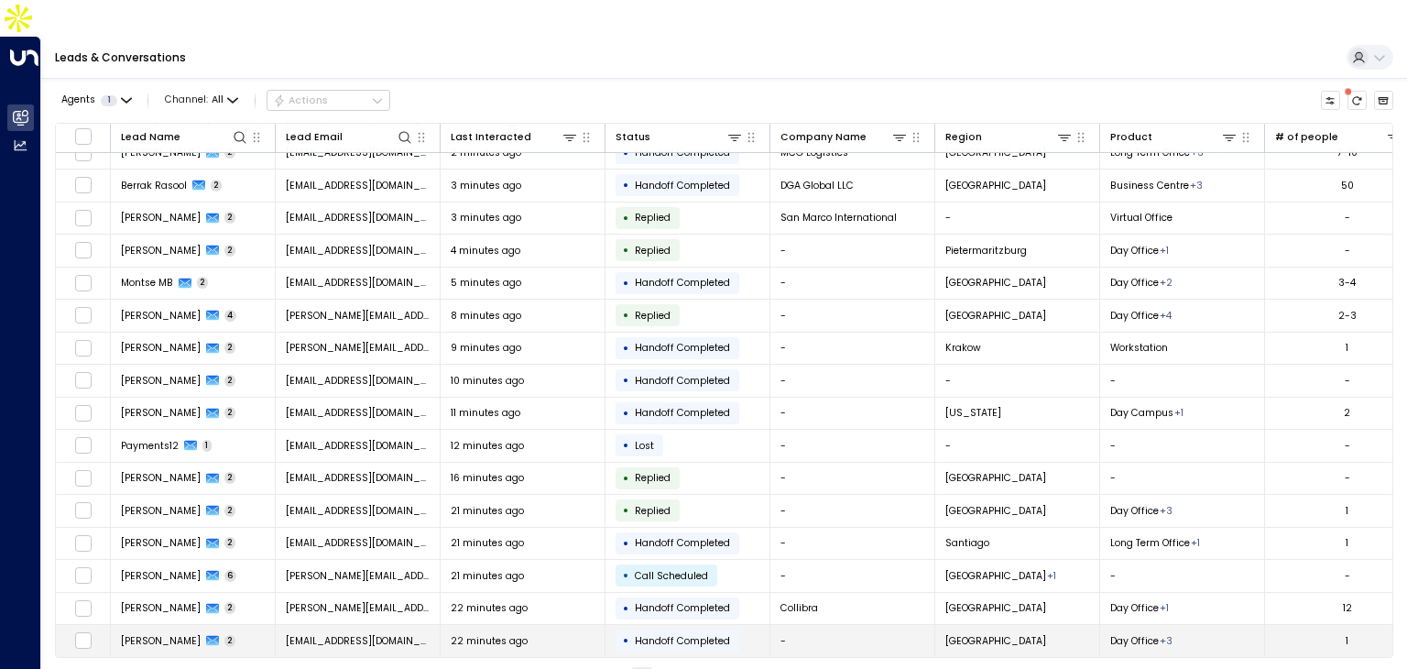
click at [236, 625] on td "Lauren White 2" at bounding box center [193, 641] width 165 height 32
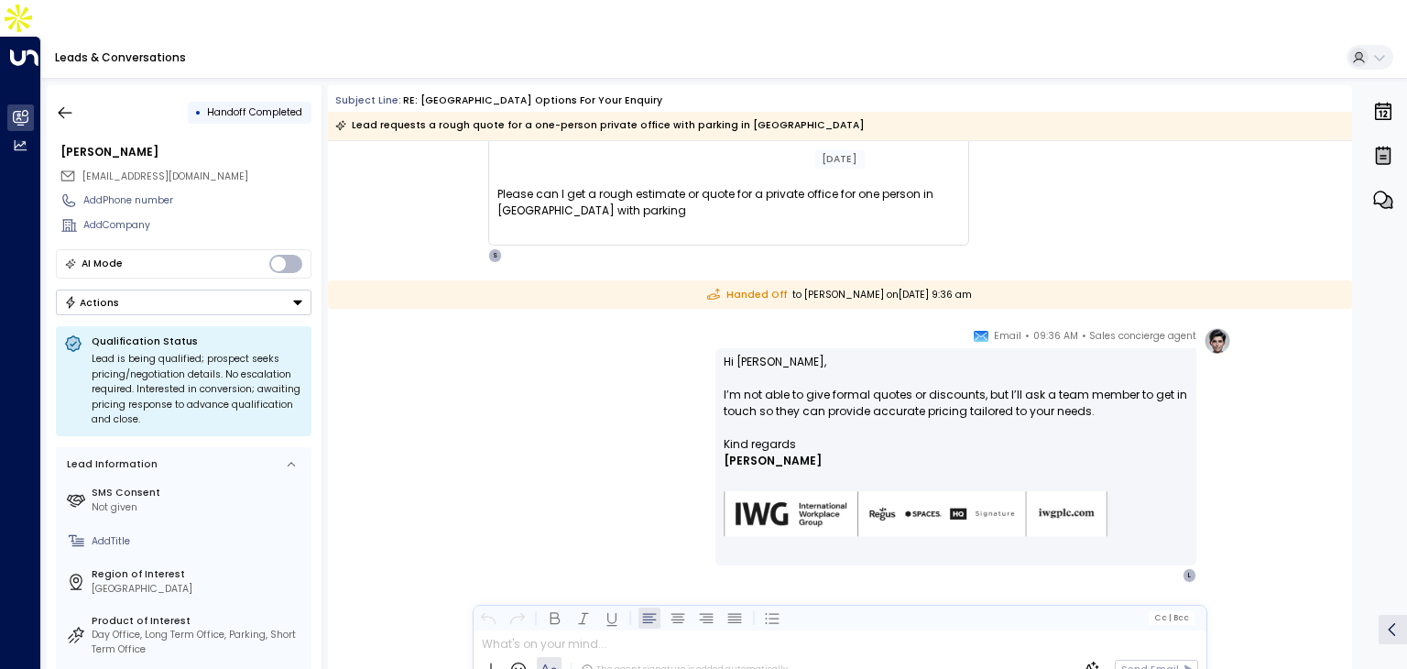
scroll to position [220, 0]
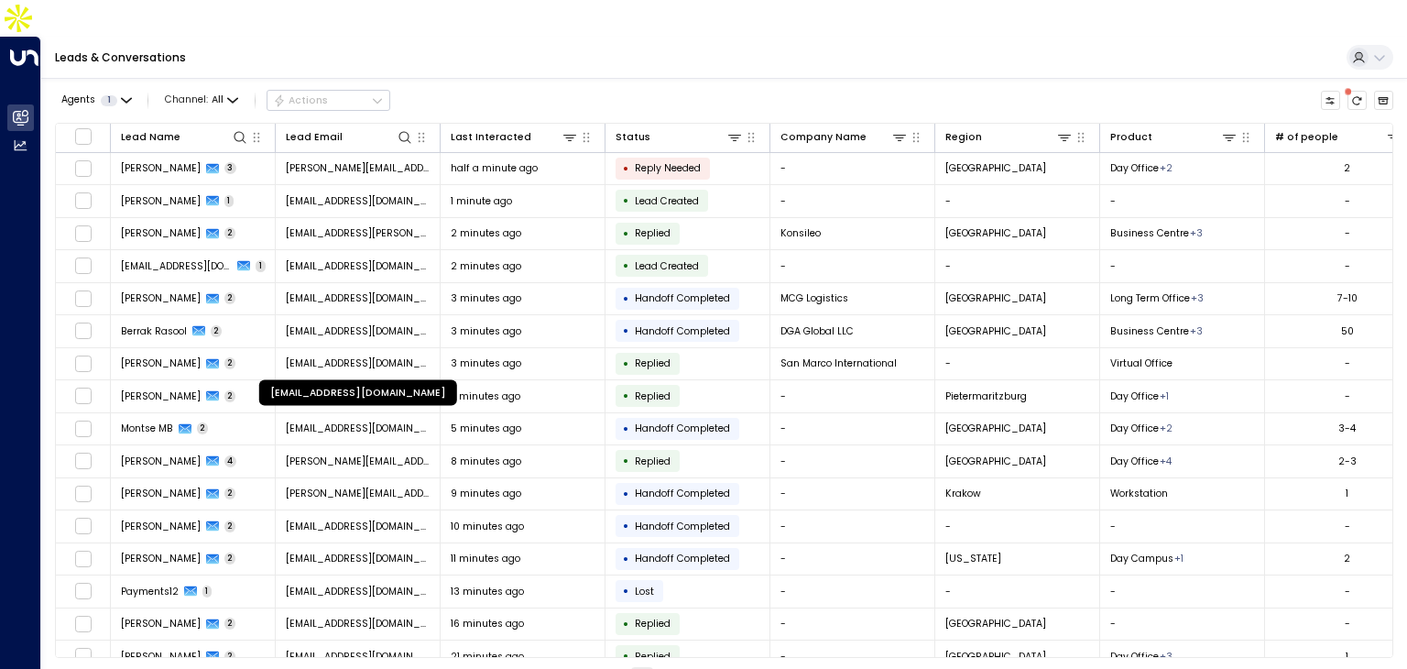
scroll to position [146, 0]
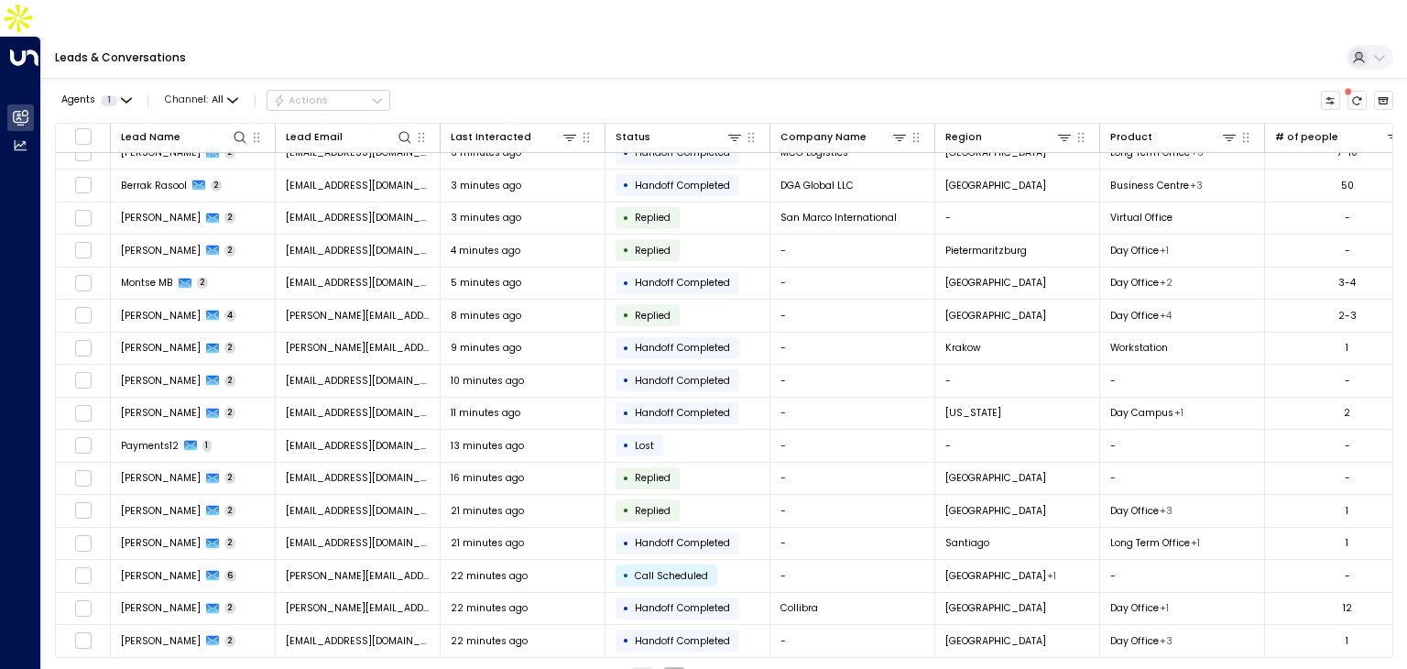
click at [667, 667] on button "2" at bounding box center [674, 678] width 22 height 22
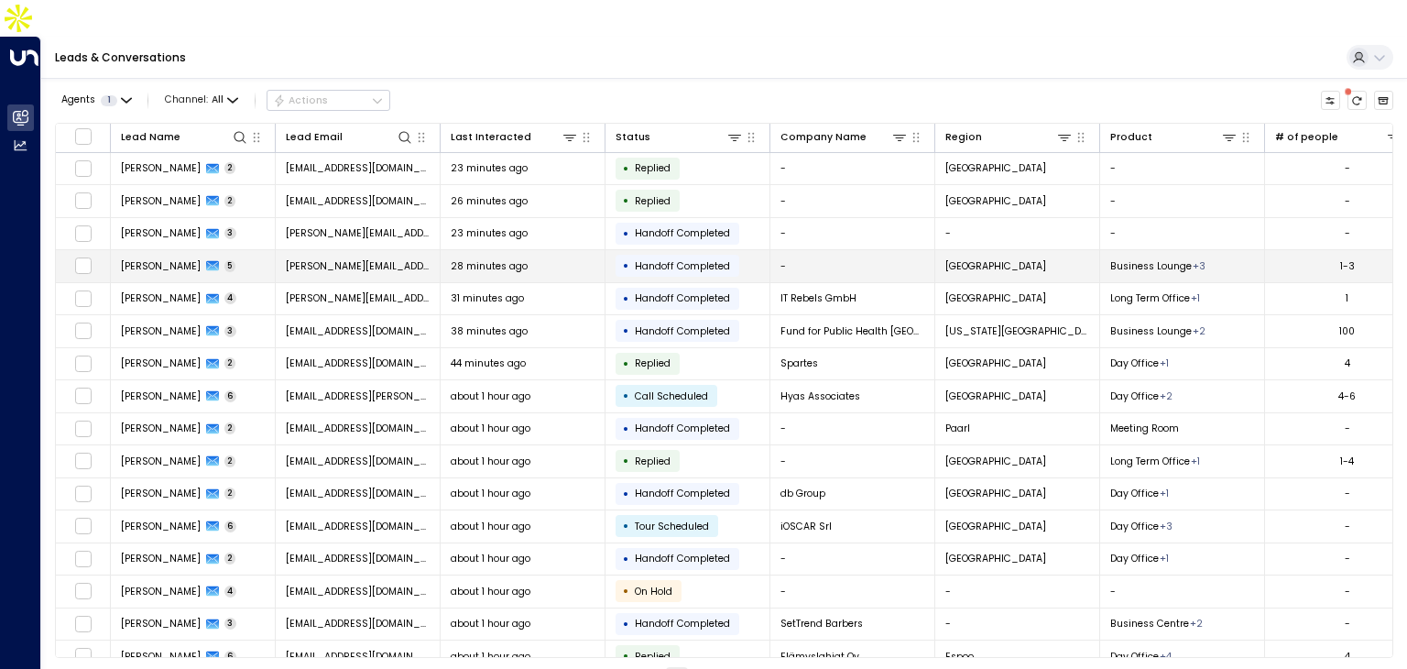
click at [225, 250] on td "Tim Kearney 5" at bounding box center [193, 266] width 165 height 32
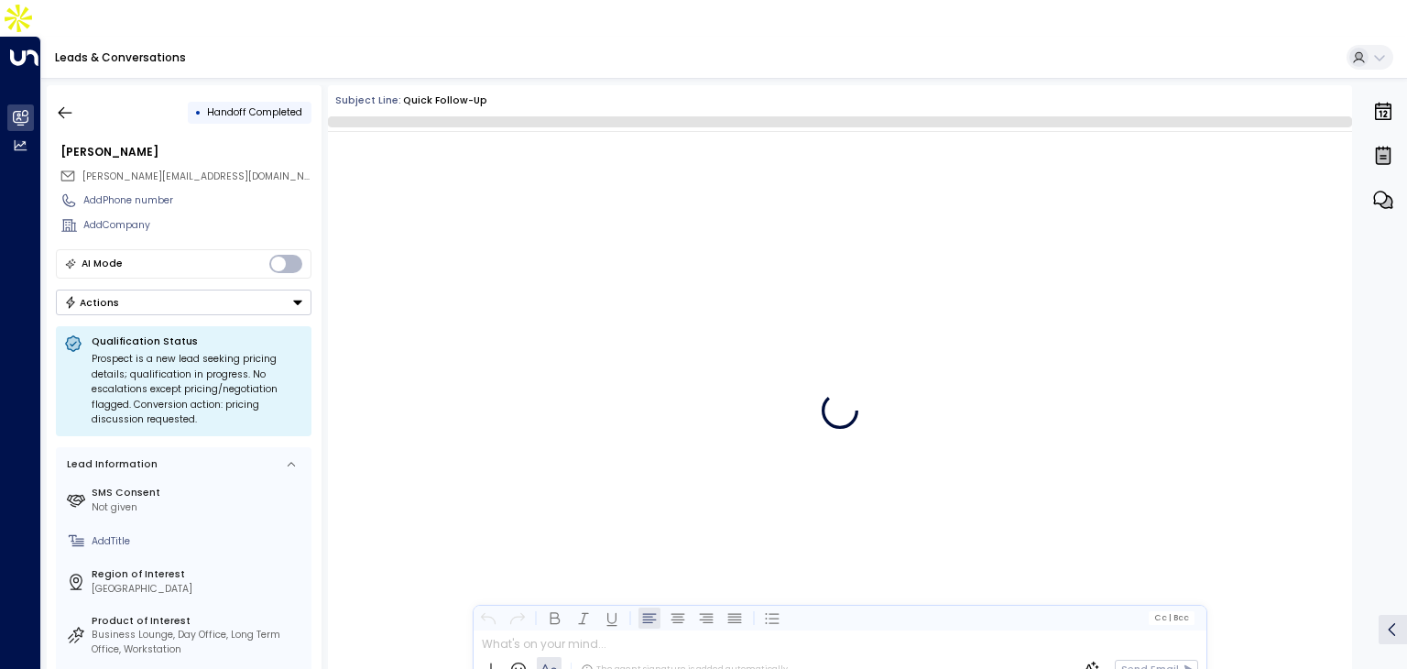
scroll to position [969, 0]
